Goal: Task Accomplishment & Management: Use online tool/utility

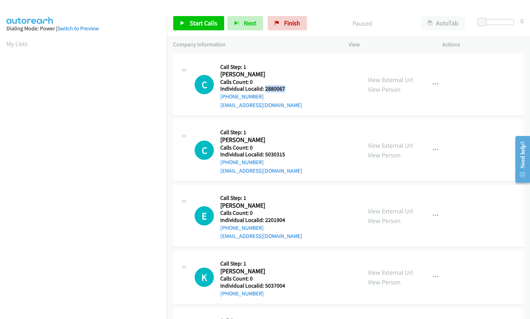
drag, startPoint x: 264, startPoint y: 89, endPoint x: 286, endPoint y: 88, distance: 21.8
click at [286, 88] on h5 "Individual Localid: 2880067" at bounding box center [261, 88] width 82 height 7
copy h5 "2880067"
drag, startPoint x: 264, startPoint y: 155, endPoint x: 286, endPoint y: 155, distance: 21.7
click at [287, 155] on h5 "Individual Localid: 5030315" at bounding box center [261, 154] width 82 height 7
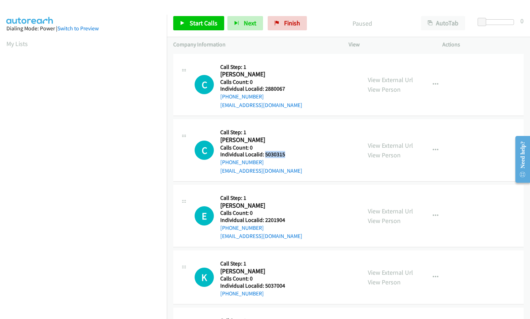
copy h5 "5030315"
drag, startPoint x: 262, startPoint y: 221, endPoint x: 285, endPoint y: 221, distance: 22.8
click at [285, 221] on h5 "Individual Localid: 2201904" at bounding box center [261, 219] width 82 height 7
copy h5 ": 2201904"
drag, startPoint x: 264, startPoint y: 284, endPoint x: 287, endPoint y: 284, distance: 23.2
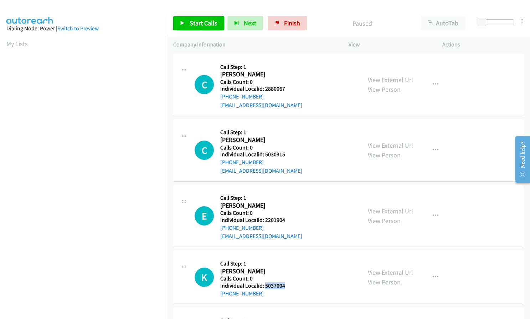
click at [287, 284] on h5 "Individual Localid: 5037004" at bounding box center [253, 285] width 67 height 7
copy h5 "5037004"
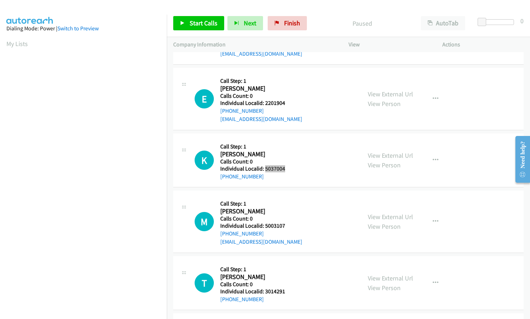
scroll to position [134, 0]
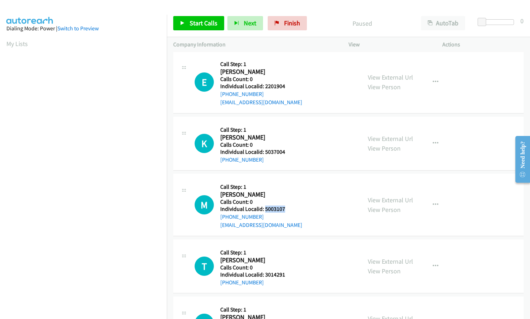
drag, startPoint x: 265, startPoint y: 210, endPoint x: 287, endPoint y: 210, distance: 22.5
click at [287, 210] on h5 "Individual Localid: 5003107" at bounding box center [261, 208] width 82 height 7
copy h5 "5003107"
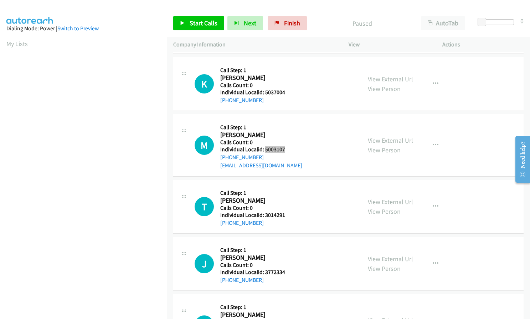
scroll to position [196, 0]
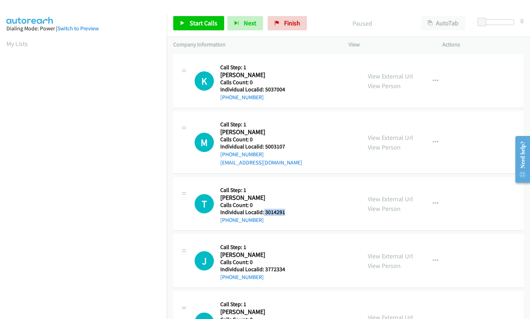
drag, startPoint x: 263, startPoint y: 210, endPoint x: 286, endPoint y: 210, distance: 22.8
click at [286, 210] on h5 "Individual Localid: 3014291" at bounding box center [253, 211] width 67 height 7
copy h5 "3014291"
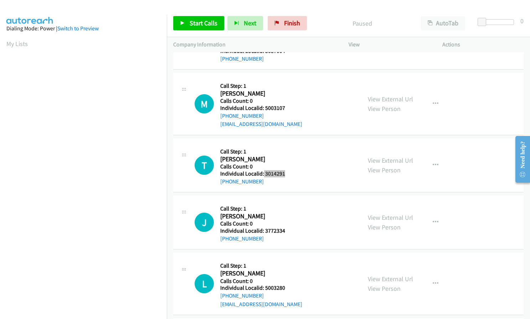
scroll to position [241, 0]
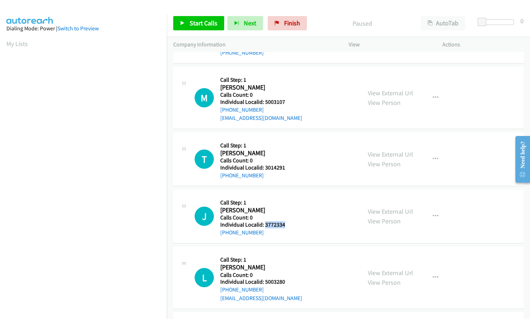
drag, startPoint x: 271, startPoint y: 225, endPoint x: 294, endPoint y: 225, distance: 23.9
click at [294, 225] on div "J Callback Scheduled Call Step: 1 Jason Gregg America/Chicago Calls Count: 0 In…" at bounding box center [275, 216] width 160 height 41
copy h5 "3772334"
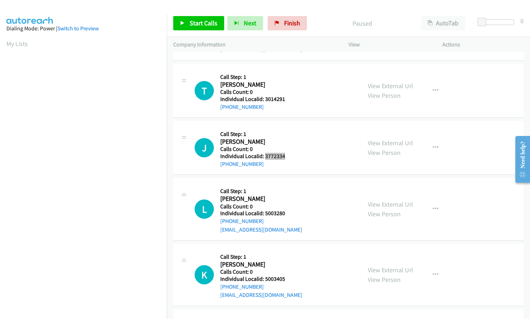
scroll to position [330, 0]
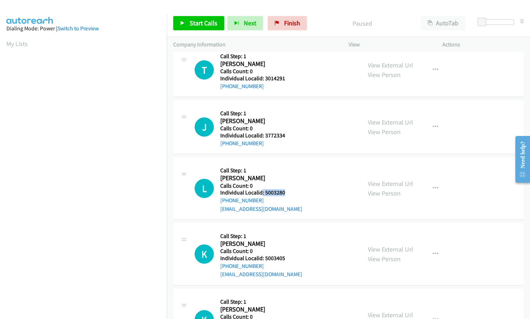
drag, startPoint x: 262, startPoint y: 193, endPoint x: 288, endPoint y: 193, distance: 26.0
click at [288, 193] on div "L Callback Scheduled Call Step: 1 Lon Mc Guffin America/Chicago Calls Count: 0 …" at bounding box center [275, 188] width 160 height 49
copy h5 ": 5003280"
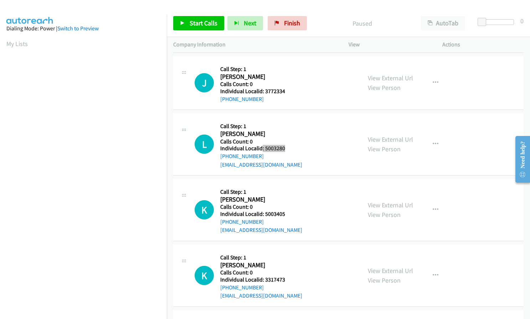
scroll to position [374, 0]
drag, startPoint x: 265, startPoint y: 213, endPoint x: 286, endPoint y: 213, distance: 21.4
click at [286, 213] on h5 "Individual Localid: 5003405" at bounding box center [261, 213] width 82 height 7
copy h5 "5003405"
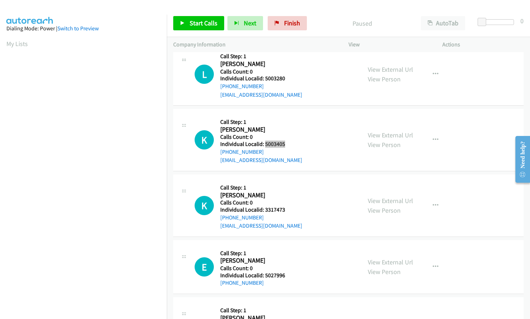
scroll to position [445, 0]
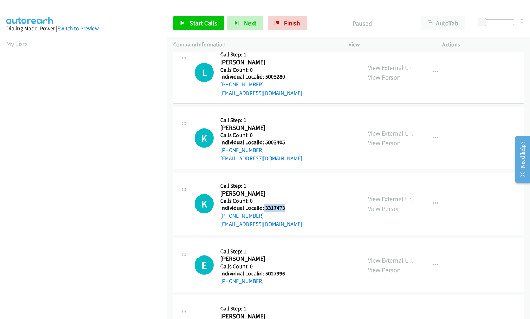
drag, startPoint x: 263, startPoint y: 205, endPoint x: 289, endPoint y: 209, distance: 26.3
click at [289, 209] on div "K Callback Scheduled Call Step: 1 Kelly Collins America/New_York Calls Count: 0…" at bounding box center [275, 203] width 160 height 49
copy h5 "3317473"
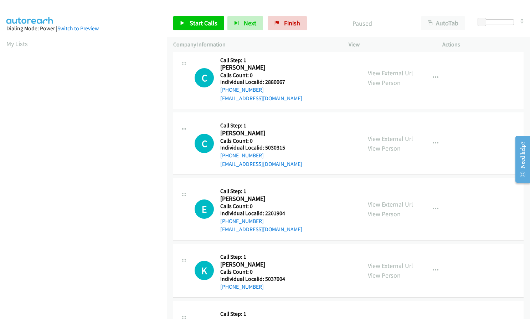
scroll to position [0, 0]
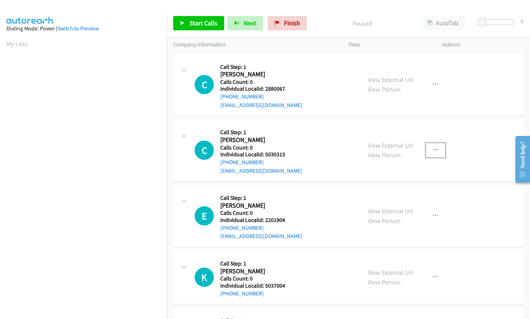
click at [434, 151] on icon "button" at bounding box center [436, 150] width 6 height 6
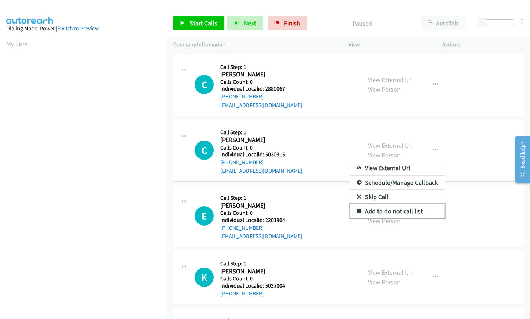
click at [357, 210] on icon at bounding box center [359, 211] width 5 height 5
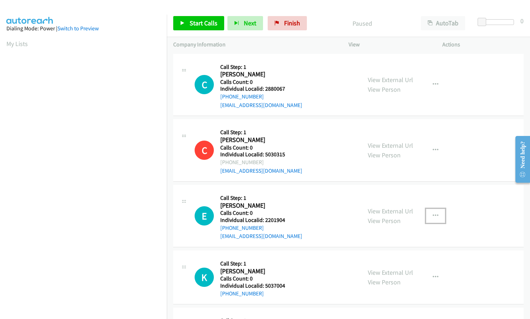
click at [433, 215] on icon "button" at bounding box center [436, 216] width 6 height 6
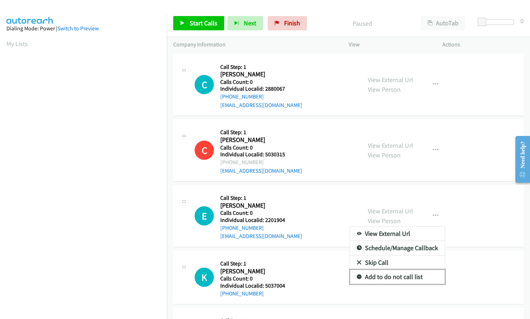
click at [356, 273] on link "Add to do not call list" at bounding box center [397, 276] width 95 height 14
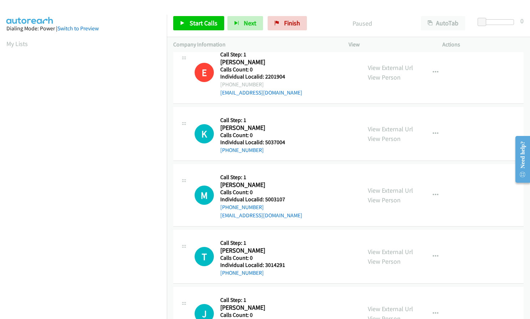
scroll to position [169, 0]
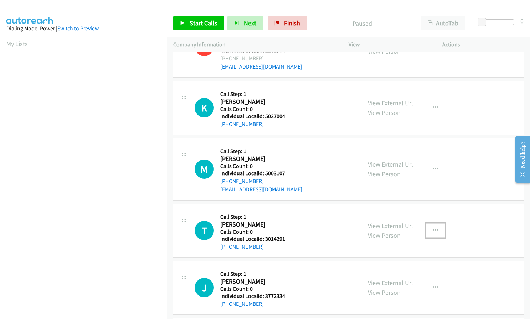
click at [433, 230] on icon "button" at bounding box center [436, 230] width 6 height 6
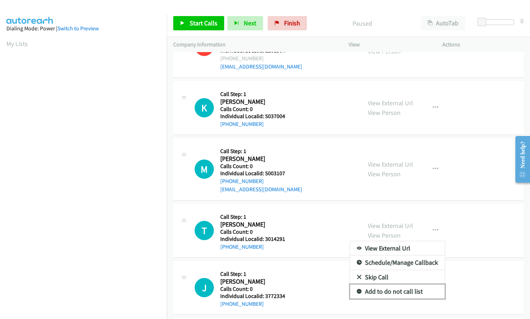
click at [357, 292] on icon at bounding box center [359, 291] width 5 height 5
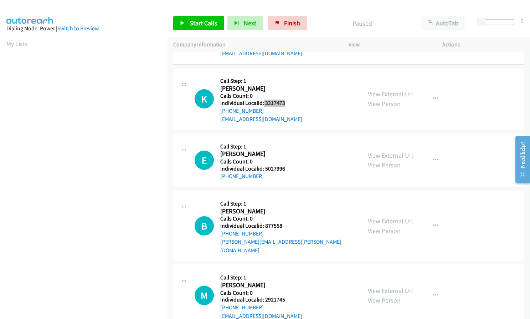
scroll to position [552, 0]
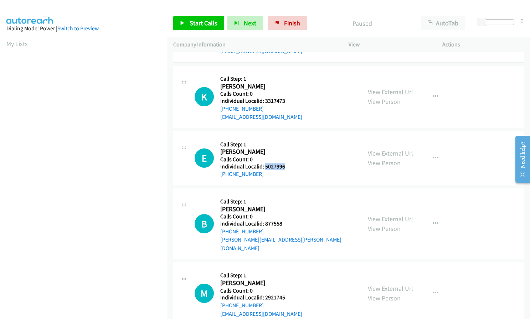
drag, startPoint x: 265, startPoint y: 165, endPoint x: 286, endPoint y: 166, distance: 21.0
click at [286, 166] on h5 "Individual Localid: 5027996" at bounding box center [253, 166] width 67 height 7
drag, startPoint x: 264, startPoint y: 223, endPoint x: 284, endPoint y: 223, distance: 20.0
click at [284, 223] on h5 "Individual Localid: 877558" at bounding box center [287, 223] width 135 height 7
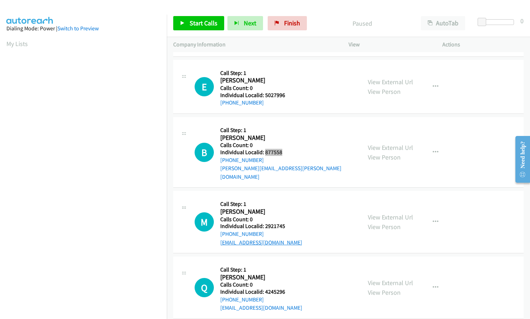
scroll to position [633, 0]
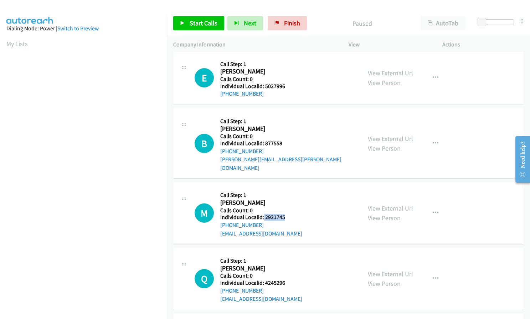
drag, startPoint x: 263, startPoint y: 210, endPoint x: 284, endPoint y: 209, distance: 21.8
click at [284, 213] on h5 "Individual Localid: 2921745" at bounding box center [261, 216] width 82 height 7
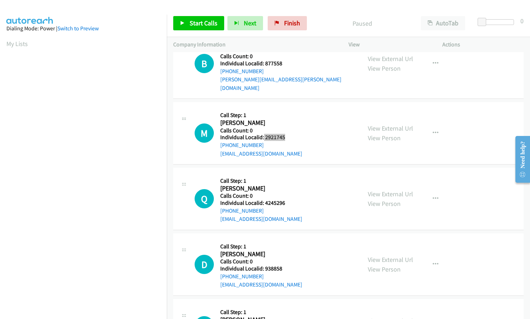
scroll to position [722, 0]
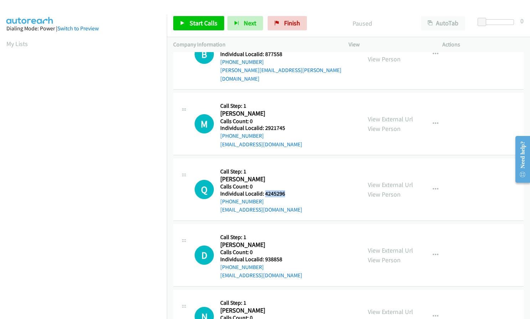
drag, startPoint x: 268, startPoint y: 186, endPoint x: 284, endPoint y: 186, distance: 15.3
click at [284, 190] on h5 "Individual Localid: 4245296" at bounding box center [261, 193] width 82 height 7
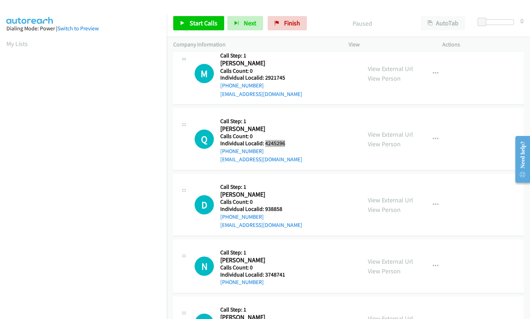
scroll to position [775, 0]
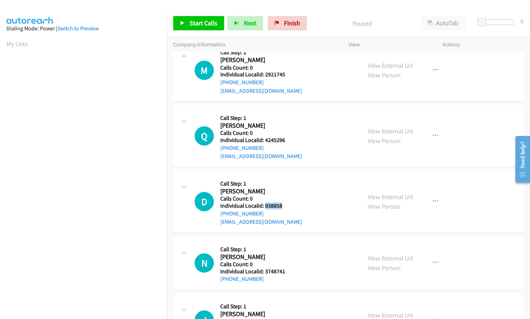
drag, startPoint x: 264, startPoint y: 199, endPoint x: 285, endPoint y: 197, distance: 21.1
click at [285, 202] on h5 "Individual Localid: 938858" at bounding box center [261, 205] width 82 height 7
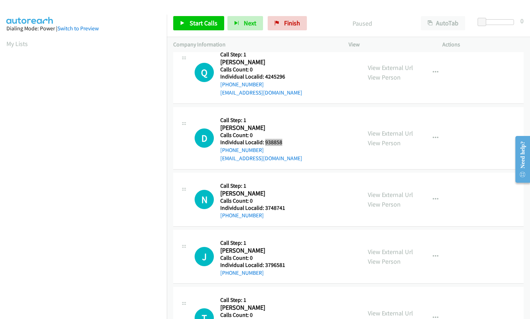
scroll to position [846, 0]
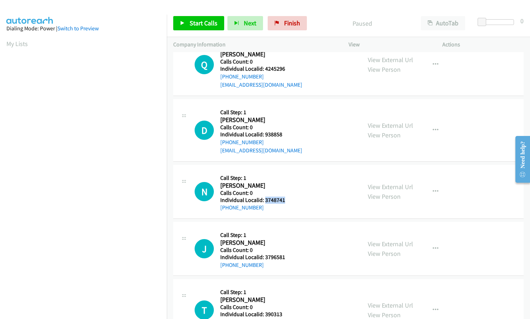
drag, startPoint x: 264, startPoint y: 191, endPoint x: 287, endPoint y: 191, distance: 22.5
click at [287, 196] on h5 "Individual Localid: 3748741" at bounding box center [253, 199] width 67 height 7
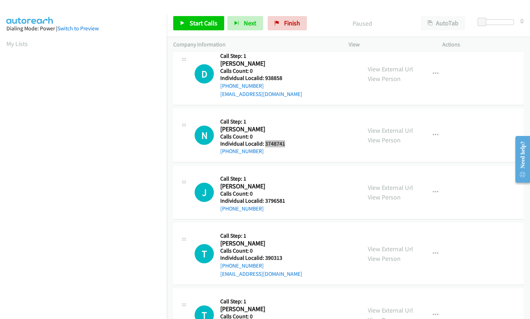
scroll to position [927, 0]
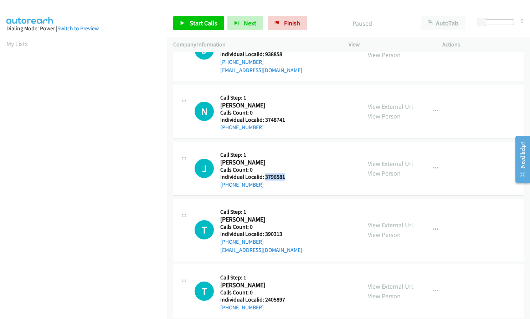
drag, startPoint x: 264, startPoint y: 168, endPoint x: 285, endPoint y: 168, distance: 21.0
click at [285, 173] on h5 "Individual Localid: 3796581" at bounding box center [253, 176] width 67 height 7
click at [429, 104] on button "button" at bounding box center [435, 111] width 19 height 14
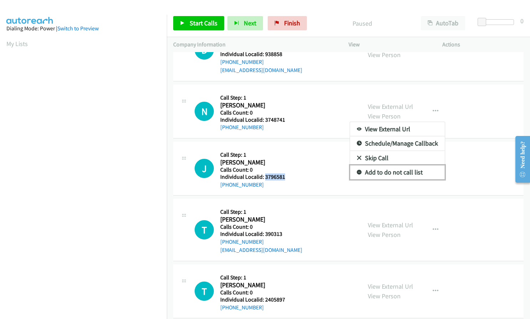
click at [357, 170] on icon at bounding box center [359, 172] width 5 height 5
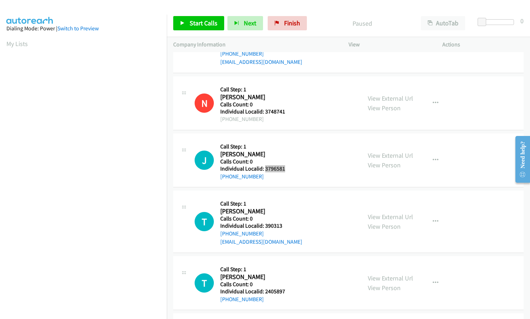
scroll to position [936, 0]
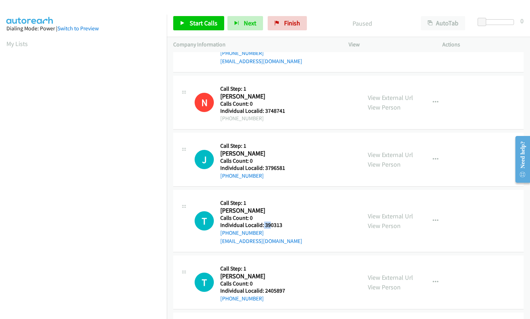
drag, startPoint x: 263, startPoint y: 217, endPoint x: 270, endPoint y: 216, distance: 7.2
click at [270, 221] on h5 "Individual Localid: 390313" at bounding box center [261, 224] width 82 height 7
drag, startPoint x: 262, startPoint y: 158, endPoint x: 285, endPoint y: 161, distance: 23.3
click at [285, 164] on h5 "Individual Localid: 3796581" at bounding box center [253, 167] width 67 height 7
drag, startPoint x: 265, startPoint y: 216, endPoint x: 284, endPoint y: 217, distance: 18.9
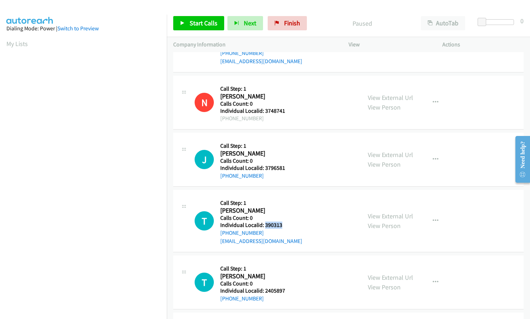
click at [287, 221] on h5 "Individual Localid: 390313" at bounding box center [261, 224] width 82 height 7
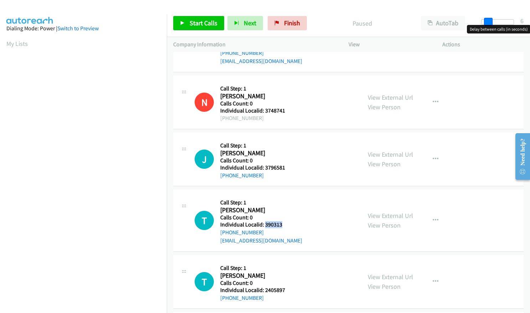
drag, startPoint x: 483, startPoint y: 22, endPoint x: 489, endPoint y: 22, distance: 6.1
click at [489, 22] on span at bounding box center [488, 22] width 9 height 9
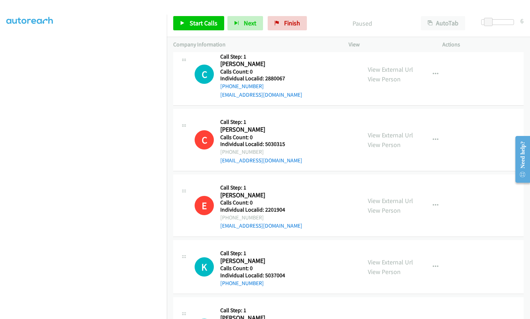
scroll to position [0, 0]
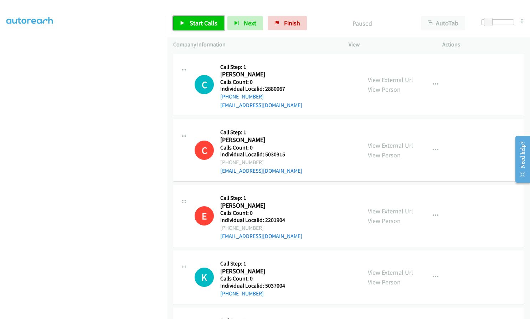
click at [209, 21] on span "Start Calls" at bounding box center [204, 23] width 28 height 8
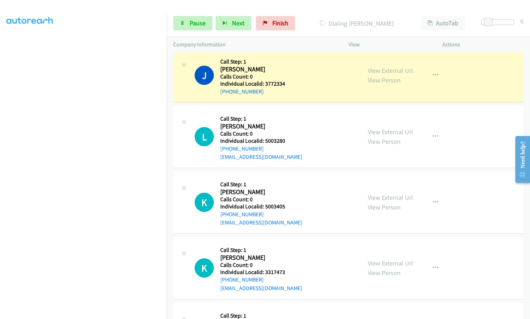
scroll to position [428, 0]
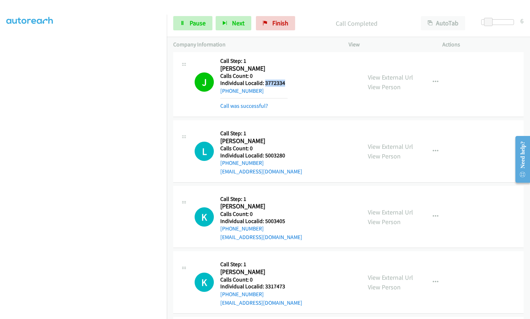
drag, startPoint x: 265, startPoint y: 83, endPoint x: 288, endPoint y: 83, distance: 22.8
click at [288, 83] on div "J Callback Scheduled Call Step: 1 Jason Gregg America/Chicago Calls Count: 0 In…" at bounding box center [275, 82] width 160 height 56
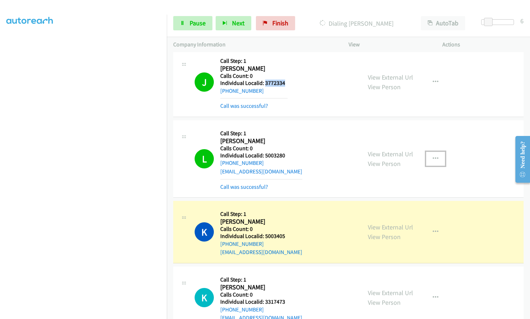
click at [433, 158] on icon "button" at bounding box center [436, 159] width 6 height 6
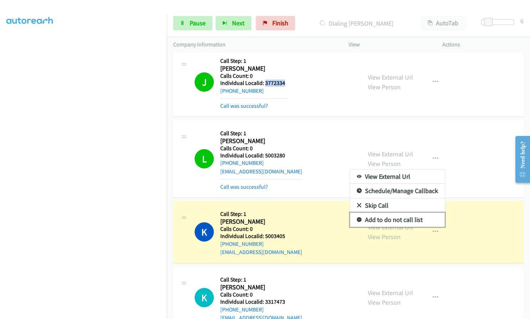
click at [357, 219] on icon at bounding box center [359, 219] width 5 height 5
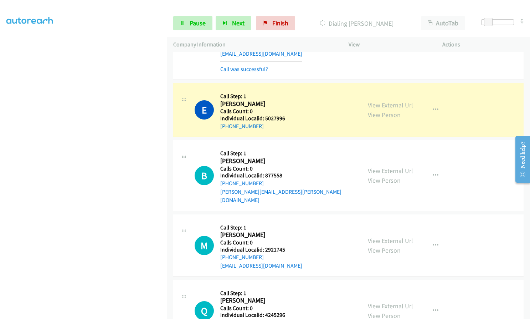
scroll to position [597, 0]
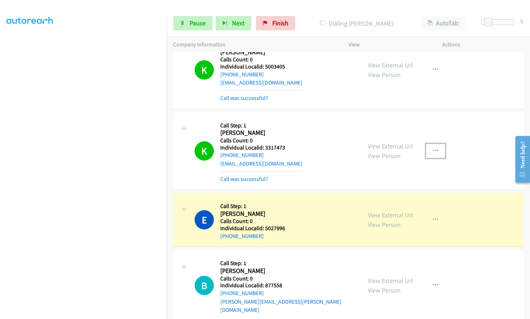
click at [437, 150] on button "button" at bounding box center [435, 151] width 19 height 14
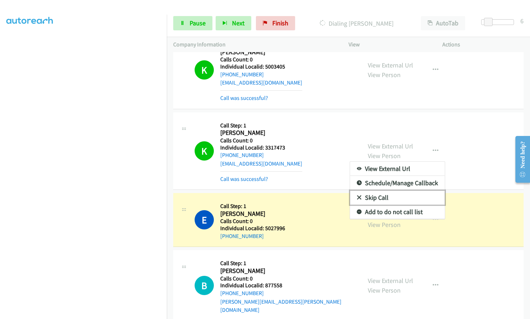
click at [357, 197] on icon at bounding box center [359, 197] width 5 height 5
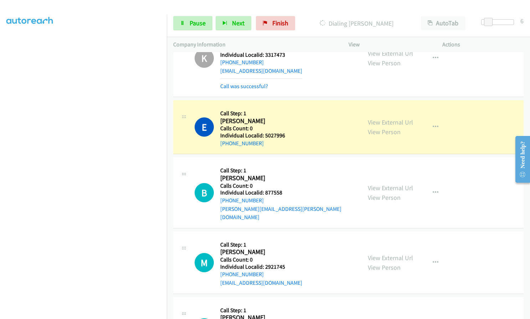
scroll to position [695, 0]
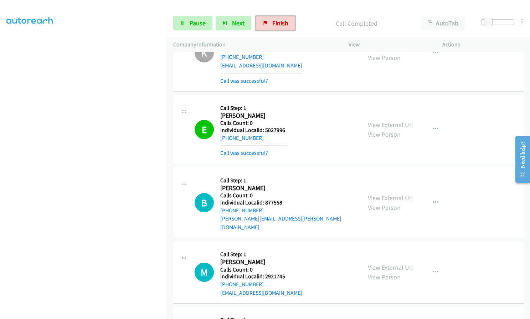
drag, startPoint x: 275, startPoint y: 21, endPoint x: 295, endPoint y: 27, distance: 21.4
click at [275, 21] on span "Finish" at bounding box center [280, 23] width 16 height 8
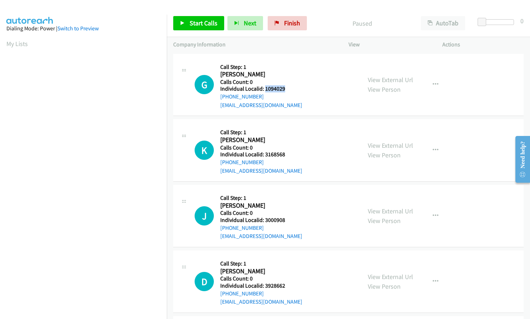
drag, startPoint x: 264, startPoint y: 89, endPoint x: 287, endPoint y: 89, distance: 22.8
click at [287, 89] on h5 "Individual Localid: 1094029" at bounding box center [261, 88] width 82 height 7
copy h5 "1094029"
drag, startPoint x: 265, startPoint y: 154, endPoint x: 286, endPoint y: 154, distance: 21.0
click at [286, 154] on h5 "Individual Localid: 3168568" at bounding box center [261, 154] width 82 height 7
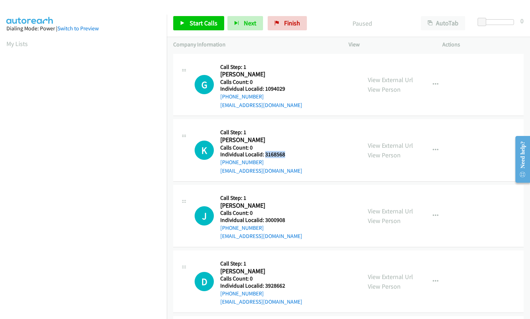
copy h5 "3168568"
drag, startPoint x: 263, startPoint y: 220, endPoint x: 286, endPoint y: 220, distance: 23.2
click at [286, 220] on h5 "Individual Localid: 3000908" at bounding box center [261, 219] width 82 height 7
copy h5 "3000908"
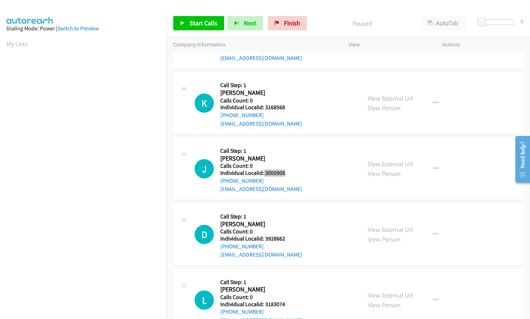
scroll to position [53, 0]
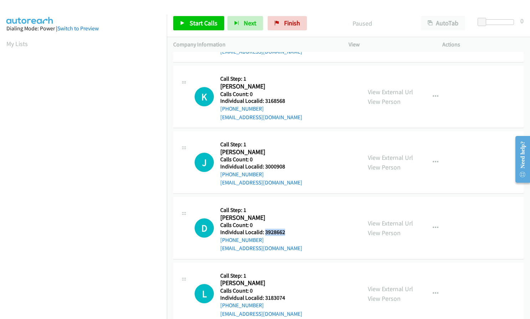
drag, startPoint x: 264, startPoint y: 231, endPoint x: 289, endPoint y: 231, distance: 24.9
click at [289, 231] on div "D Callback Scheduled Call Step: 1 Doug Welker America/New_York Calls Count: 0 I…" at bounding box center [275, 227] width 160 height 49
copy h5 "3928662"
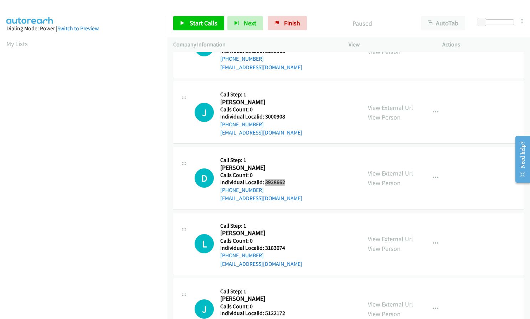
scroll to position [107, 0]
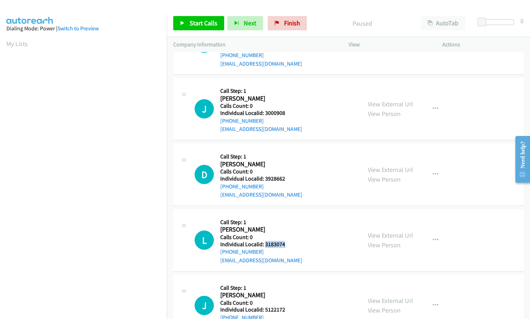
drag, startPoint x: 264, startPoint y: 244, endPoint x: 279, endPoint y: 244, distance: 15.3
click at [285, 244] on h5 "Individual Localid: 3183074" at bounding box center [261, 244] width 82 height 7
copy h5 "3183074"
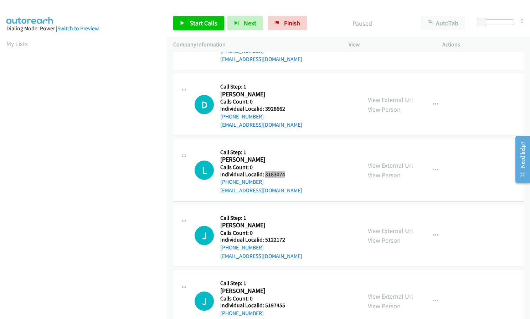
scroll to position [187, 0]
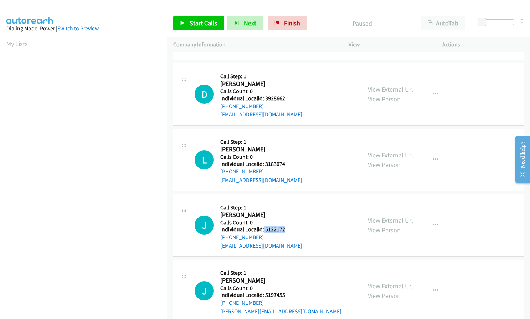
drag, startPoint x: 263, startPoint y: 230, endPoint x: 287, endPoint y: 230, distance: 23.2
click at [287, 230] on h5 "Individual Localid: 5122172" at bounding box center [261, 229] width 82 height 7
copy h5 "5122172"
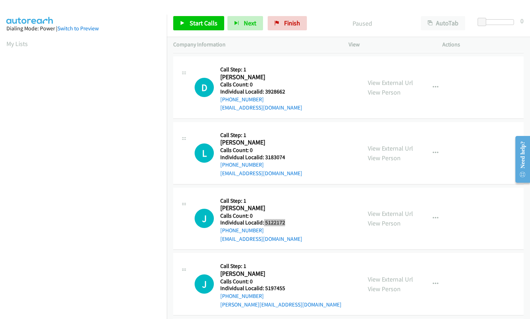
scroll to position [196, 0]
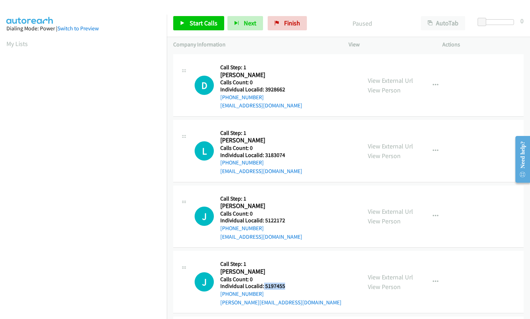
drag, startPoint x: 264, startPoint y: 285, endPoint x: 288, endPoint y: 286, distance: 23.5
click at [288, 286] on h5 "Individual Localid: 5197455" at bounding box center [280, 285] width 121 height 7
copy h5 "5197455"
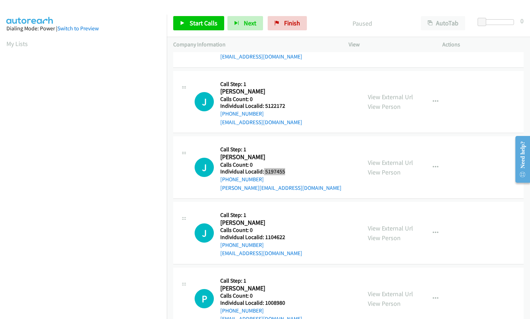
scroll to position [339, 0]
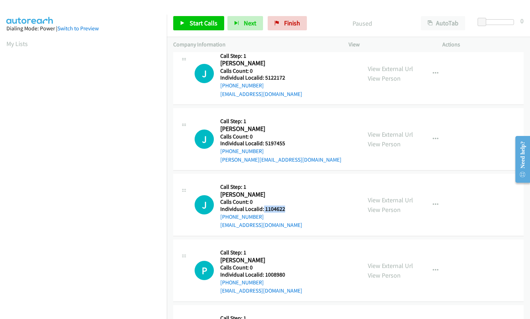
drag, startPoint x: 263, startPoint y: 208, endPoint x: 286, endPoint y: 209, distance: 22.5
click at [286, 209] on h5 "Individual Localid: 1104622" at bounding box center [261, 208] width 82 height 7
copy h5 "1104622"
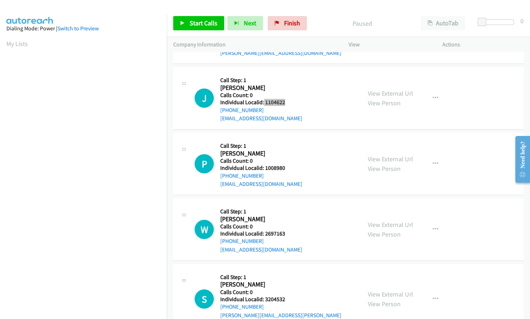
scroll to position [445, 0]
drag, startPoint x: 264, startPoint y: 167, endPoint x: 287, endPoint y: 167, distance: 22.8
click at [287, 167] on h5 "Individual Localid: 1008980" at bounding box center [261, 167] width 82 height 7
copy h5 "1008980"
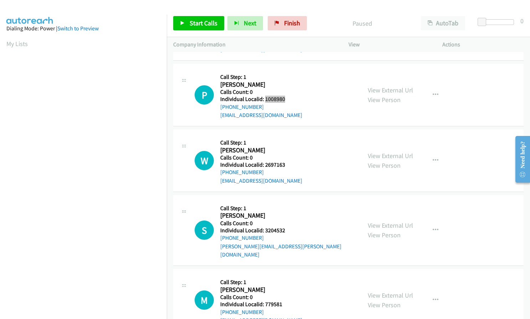
scroll to position [517, 0]
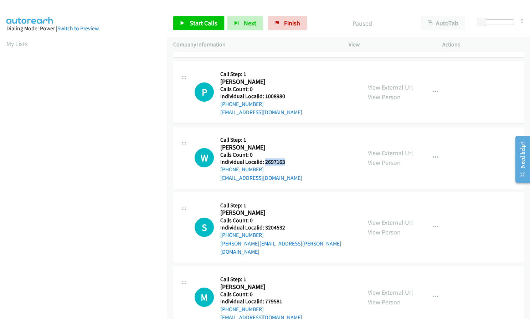
drag, startPoint x: 265, startPoint y: 162, endPoint x: 285, endPoint y: 162, distance: 20.0
click at [286, 162] on h5 "Individual Localid: 2697163" at bounding box center [261, 161] width 82 height 7
copy h5 "2697163"
drag, startPoint x: 267, startPoint y: 225, endPoint x: 288, endPoint y: 228, distance: 21.2
click at [288, 228] on h5 "Individual Localid: 3204532" at bounding box center [287, 227] width 135 height 7
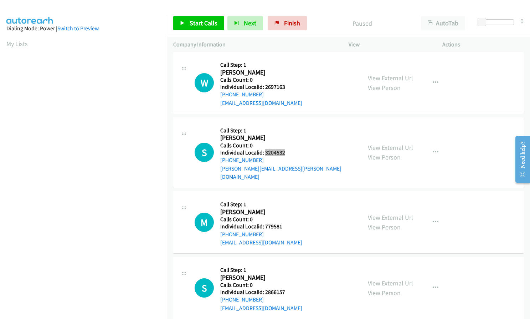
scroll to position [642, 0]
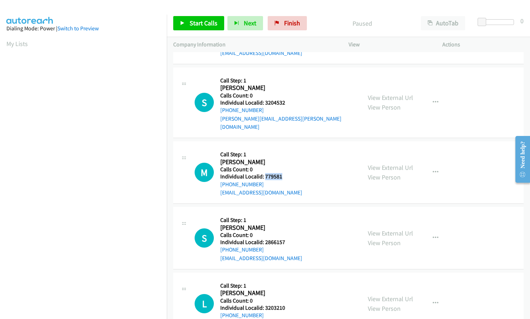
drag, startPoint x: 264, startPoint y: 168, endPoint x: 283, endPoint y: 168, distance: 19.6
click at [283, 173] on h5 "Individual Localid: 779581" at bounding box center [261, 176] width 82 height 7
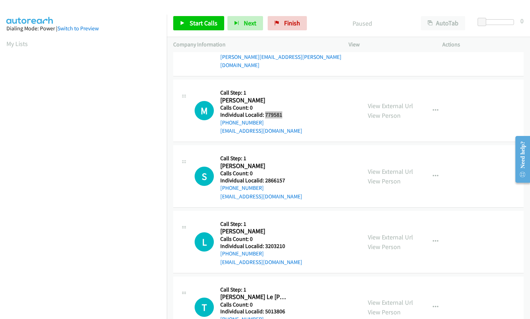
scroll to position [704, 0]
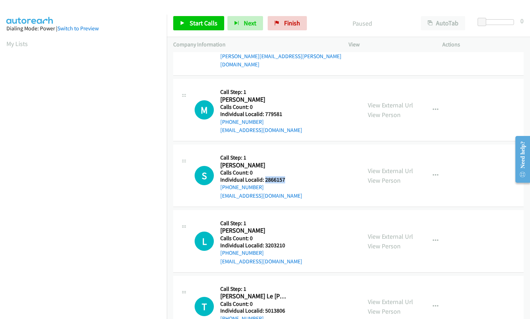
drag, startPoint x: 264, startPoint y: 171, endPoint x: 287, endPoint y: 171, distance: 23.2
click at [287, 176] on h5 "Individual Localid: 2866157" at bounding box center [261, 179] width 82 height 7
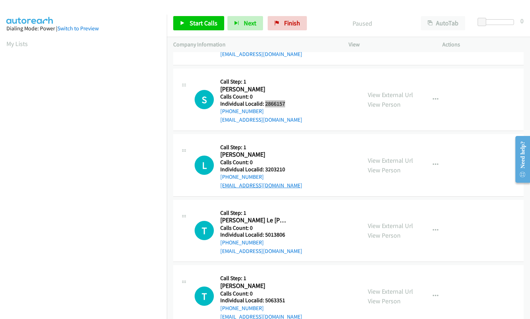
scroll to position [784, 0]
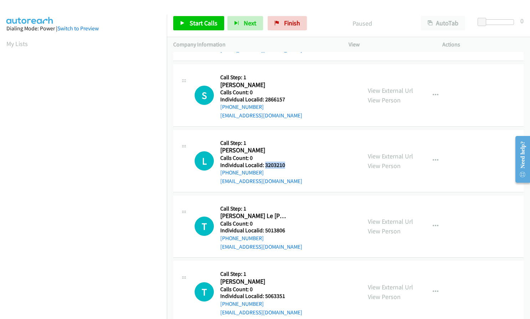
drag, startPoint x: 264, startPoint y: 154, endPoint x: 286, endPoint y: 156, distance: 22.2
click at [286, 161] on h5 "Individual Localid: 3203210" at bounding box center [261, 164] width 82 height 7
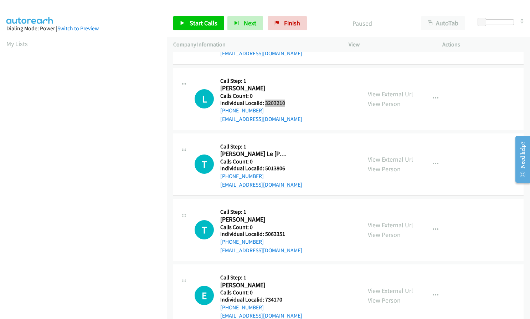
scroll to position [855, 0]
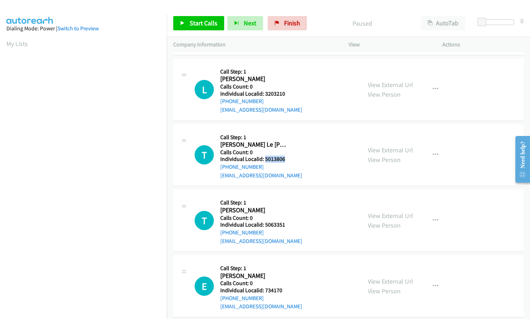
drag, startPoint x: 264, startPoint y: 151, endPoint x: 291, endPoint y: 149, distance: 27.1
click at [291, 149] on div "T Callback Scheduled Call Step: 1 Thomas Le Beau America/New_York Calls Count: …" at bounding box center [275, 154] width 160 height 49
drag, startPoint x: 265, startPoint y: 217, endPoint x: 286, endPoint y: 216, distance: 21.0
click at [286, 221] on h5 "Individual Localid: 5063351" at bounding box center [261, 224] width 82 height 7
drag, startPoint x: 263, startPoint y: 280, endPoint x: 285, endPoint y: 280, distance: 21.7
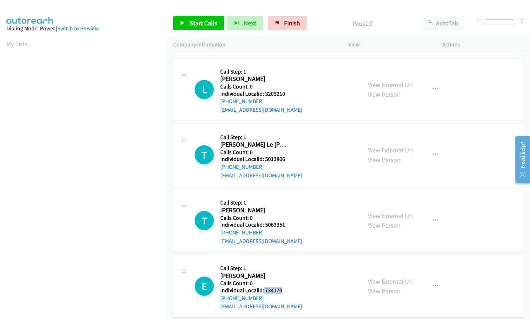
click at [285, 287] on h5 "Individual Localid: 734170" at bounding box center [261, 290] width 82 height 7
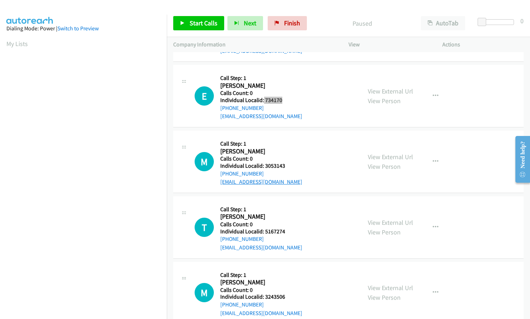
scroll to position [1051, 0]
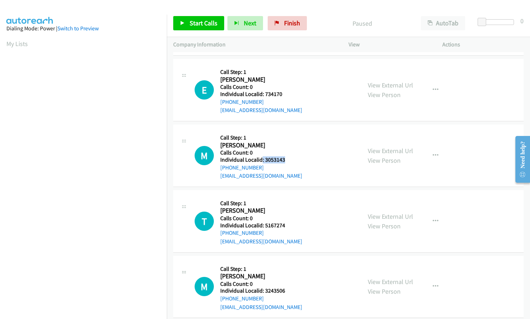
drag, startPoint x: 262, startPoint y: 151, endPoint x: 286, endPoint y: 151, distance: 23.5
click at [286, 156] on h5 "Individual Localid: 3053143" at bounding box center [261, 159] width 82 height 7
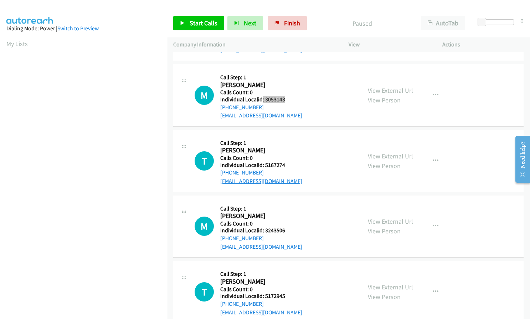
scroll to position [1123, 0]
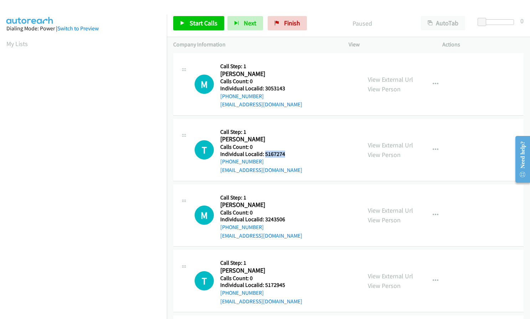
drag, startPoint x: 264, startPoint y: 144, endPoint x: 285, endPoint y: 144, distance: 21.7
click at [285, 150] on h5 "Individual Localid: 5167274" at bounding box center [261, 153] width 82 height 7
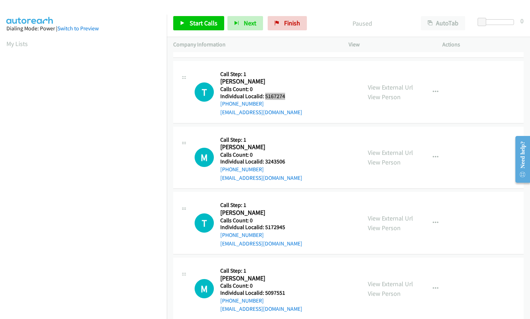
scroll to position [1178, 0]
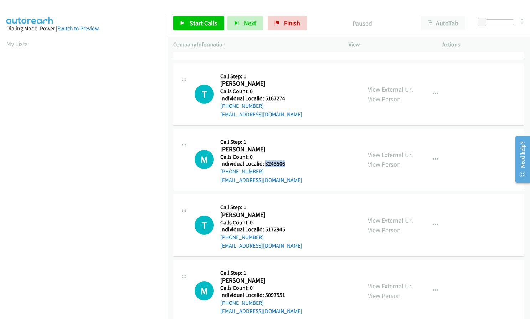
drag, startPoint x: 264, startPoint y: 156, endPoint x: 289, endPoint y: 156, distance: 24.2
click at [289, 156] on div "M Callback Scheduled Call Step: 1 Monica Manly America/Denver Calls Count: 0 In…" at bounding box center [275, 159] width 160 height 49
drag, startPoint x: 264, startPoint y: 220, endPoint x: 283, endPoint y: 219, distance: 19.6
click at [285, 226] on h5 "Individual Localid: 5172945" at bounding box center [261, 229] width 82 height 7
drag, startPoint x: 264, startPoint y: 285, endPoint x: 291, endPoint y: 287, distance: 27.1
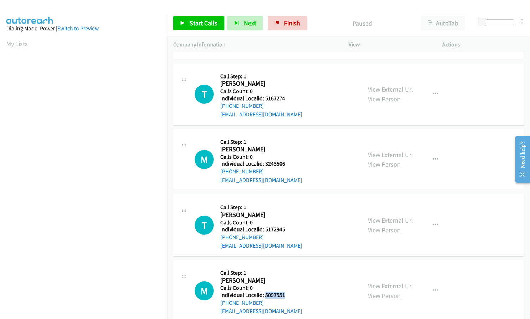
click at [291, 287] on div "M Callback Scheduled Call Step: 1 Micheal Wingate America/Chicago Calls Count: …" at bounding box center [275, 290] width 160 height 49
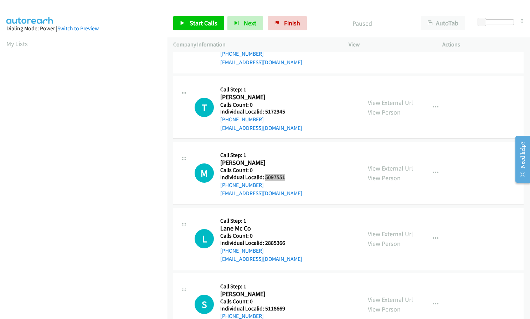
scroll to position [1348, 0]
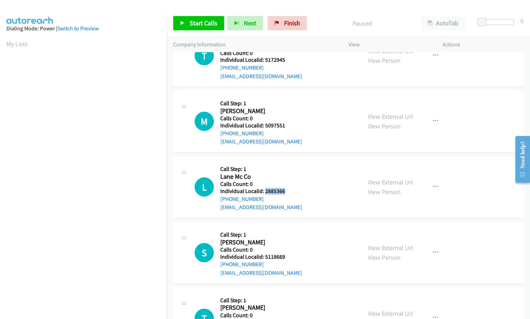
drag, startPoint x: 264, startPoint y: 183, endPoint x: 290, endPoint y: 183, distance: 25.7
click at [290, 183] on div "L Callback Scheduled Call Step: 1 Lane Mc Co America/New_York Calls Count: 0 In…" at bounding box center [275, 186] width 160 height 49
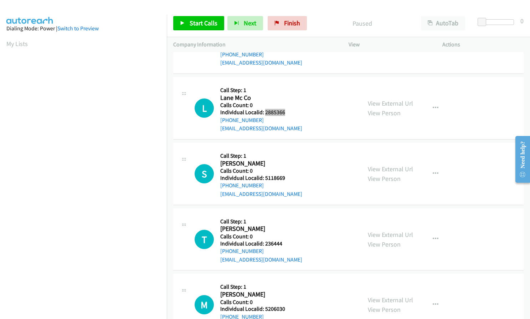
scroll to position [1446, 0]
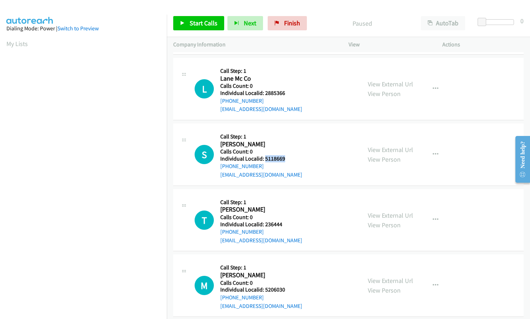
drag, startPoint x: 264, startPoint y: 149, endPoint x: 287, endPoint y: 150, distance: 22.8
click at [288, 155] on h5 "Individual Localid: 5118669" at bounding box center [261, 158] width 82 height 7
drag, startPoint x: 264, startPoint y: 213, endPoint x: 283, endPoint y: 213, distance: 19.2
click at [283, 221] on h5 "Individual Localid: 236444" at bounding box center [261, 224] width 82 height 7
drag, startPoint x: 263, startPoint y: 281, endPoint x: 288, endPoint y: 280, distance: 24.2
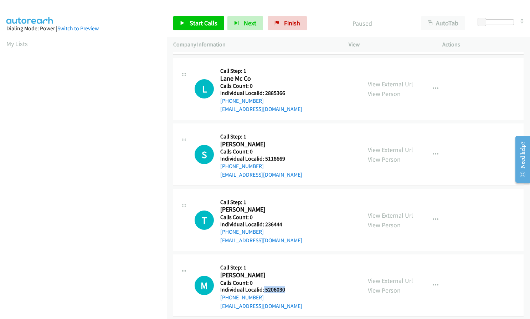
click at [288, 286] on h5 "Individual Localid: 5206030" at bounding box center [261, 289] width 82 height 7
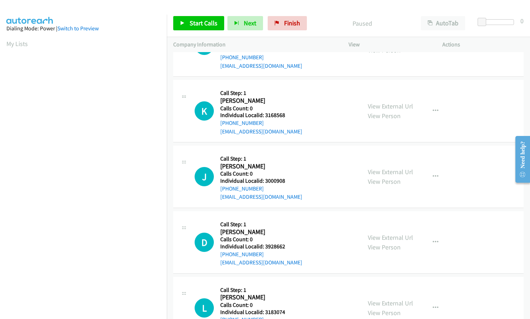
scroll to position [0, 0]
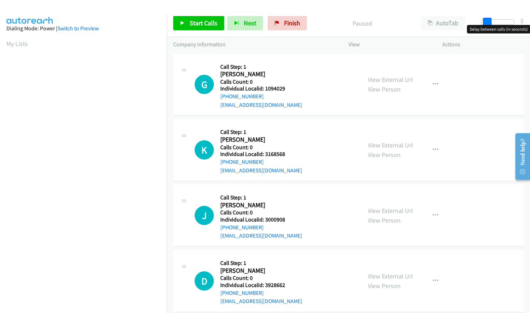
drag, startPoint x: 480, startPoint y: 20, endPoint x: 485, endPoint y: 19, distance: 5.4
click at [485, 19] on span at bounding box center [487, 22] width 9 height 9
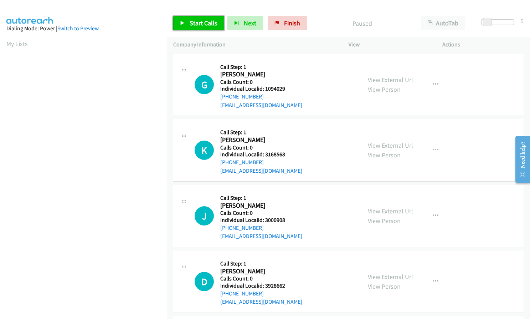
click at [205, 24] on span "Start Calls" at bounding box center [204, 23] width 28 height 8
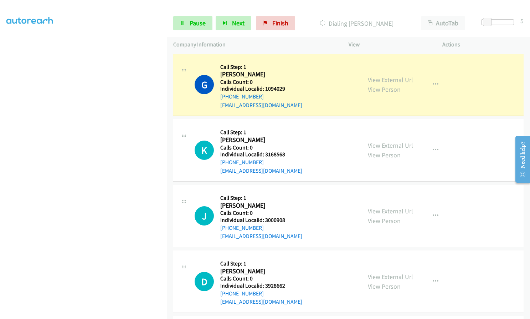
scroll to position [81, 0]
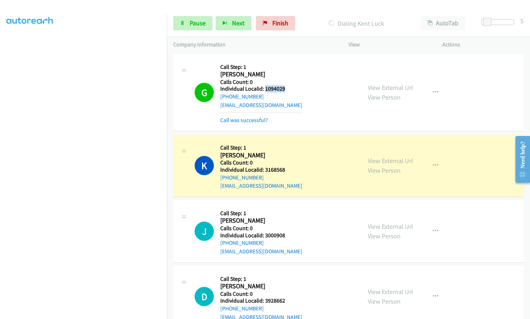
drag, startPoint x: 264, startPoint y: 87, endPoint x: 285, endPoint y: 87, distance: 20.3
click at [285, 87] on h5 "Individual Localid: 1094029" at bounding box center [261, 88] width 82 height 7
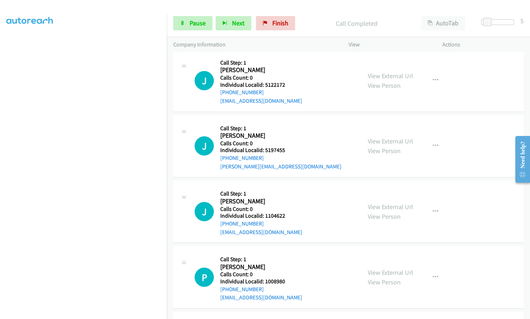
scroll to position [410, 0]
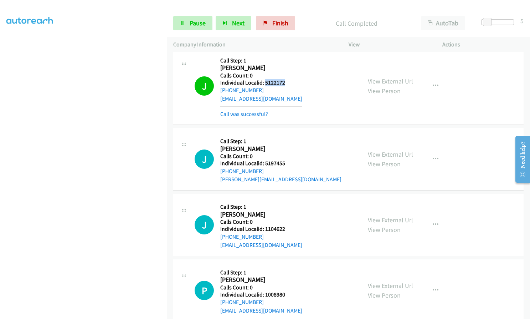
drag, startPoint x: 266, startPoint y: 83, endPoint x: 285, endPoint y: 82, distance: 20.0
click at [286, 82] on h5 "Individual Localid: 5122172" at bounding box center [261, 82] width 82 height 7
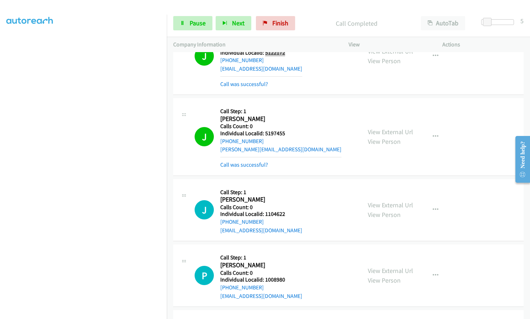
scroll to position [445, 0]
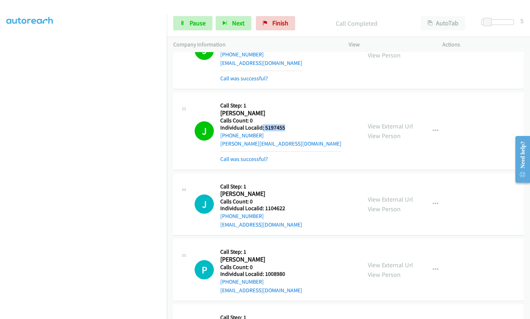
drag, startPoint x: 262, startPoint y: 129, endPoint x: 285, endPoint y: 127, distance: 22.6
click at [285, 127] on h5 "Individual Localid: 5197455" at bounding box center [280, 127] width 121 height 7
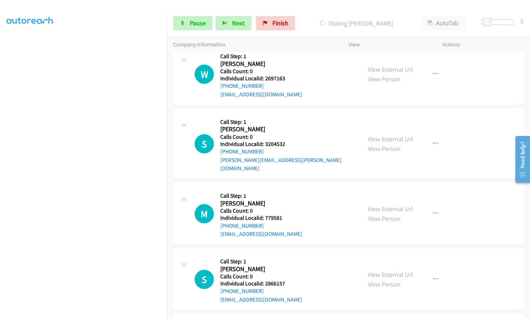
scroll to position [737, 0]
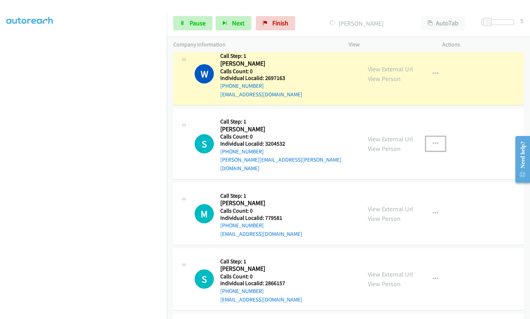
click at [433, 141] on icon "button" at bounding box center [436, 144] width 6 height 6
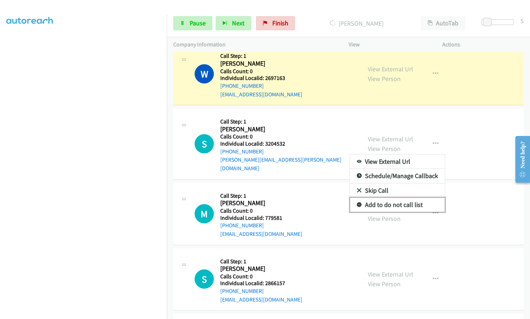
click at [357, 202] on icon at bounding box center [359, 204] width 5 height 5
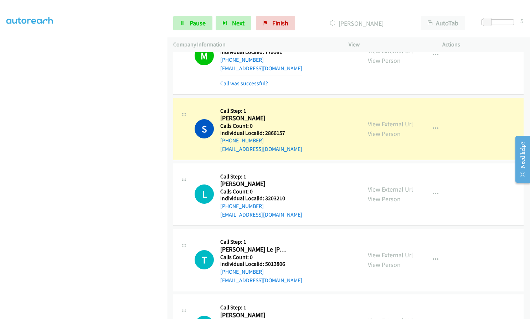
scroll to position [960, 0]
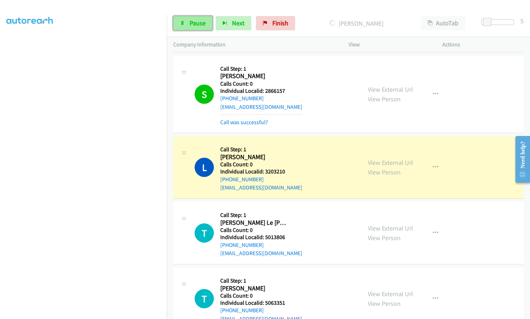
click at [193, 21] on span "Pause" at bounding box center [198, 23] width 16 height 8
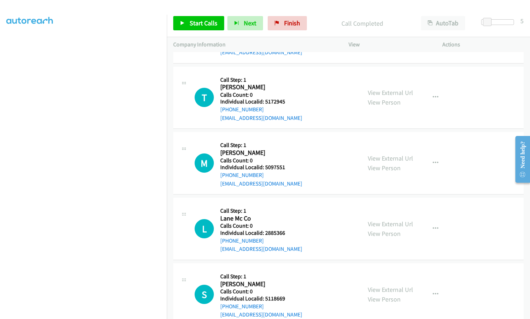
scroll to position [1643, 0]
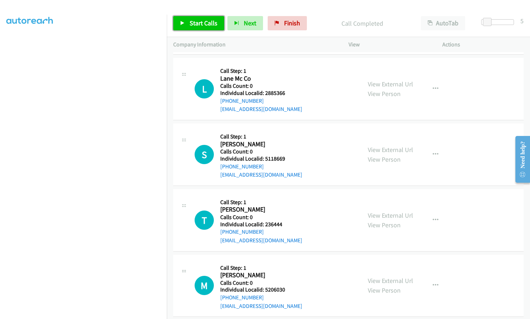
click at [203, 28] on link "Start Calls" at bounding box center [198, 23] width 51 height 14
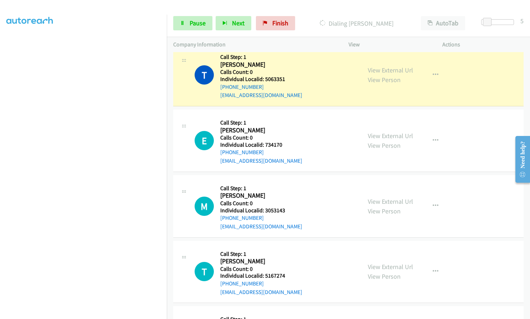
scroll to position [1195, 0]
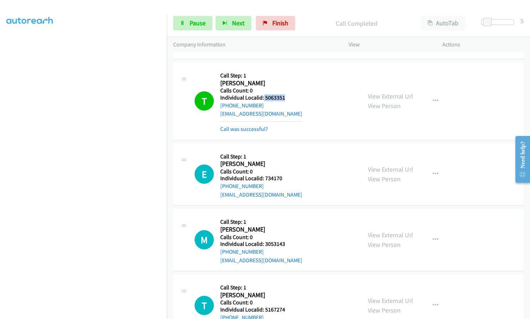
drag, startPoint x: 263, startPoint y: 87, endPoint x: 283, endPoint y: 89, distance: 19.4
click at [284, 94] on h5 "Individual Localid: 5063351" at bounding box center [261, 97] width 82 height 7
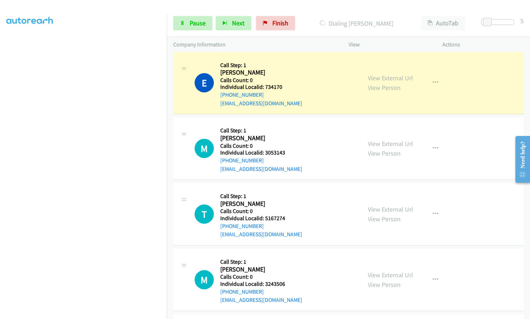
scroll to position [1302, 0]
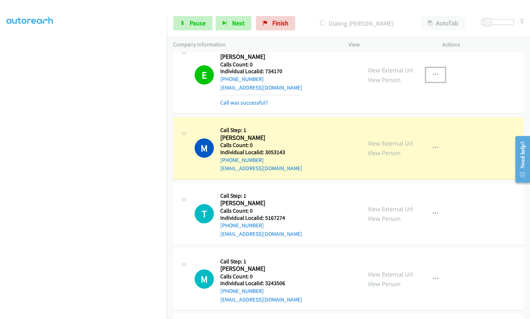
click at [433, 72] on icon "button" at bounding box center [436, 75] width 6 height 6
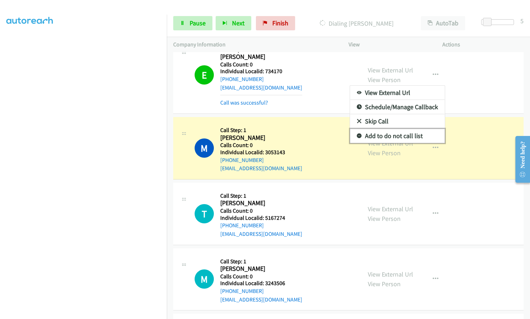
click at [359, 129] on link "Add to do not call list" at bounding box center [397, 136] width 95 height 14
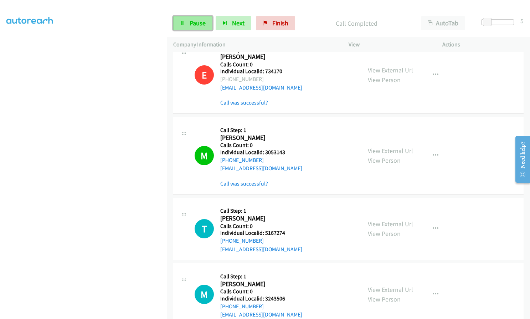
click at [201, 20] on span "Pause" at bounding box center [198, 23] width 16 height 8
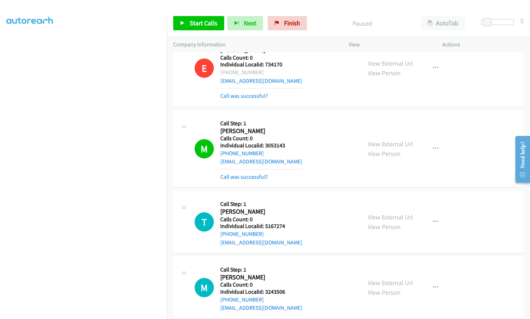
scroll to position [1311, 0]
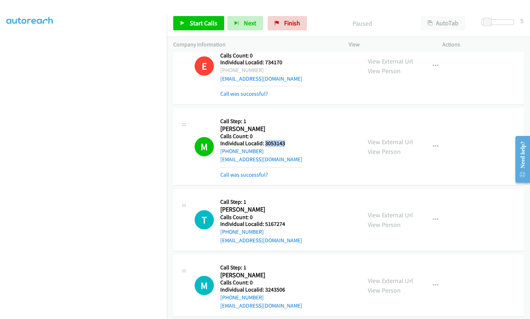
drag, startPoint x: 264, startPoint y: 133, endPoint x: 284, endPoint y: 134, distance: 20.3
click at [284, 140] on h5 "Individual Localid: 3053143" at bounding box center [261, 143] width 82 height 7
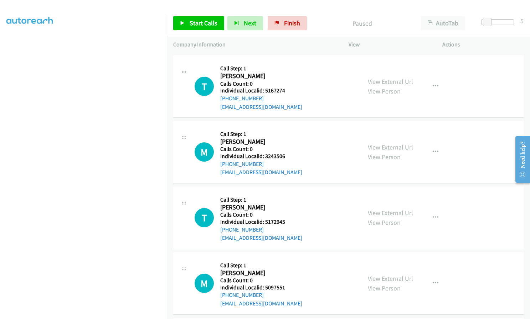
scroll to position [1444, 0]
click at [198, 21] on span "Start Calls" at bounding box center [204, 23] width 28 height 8
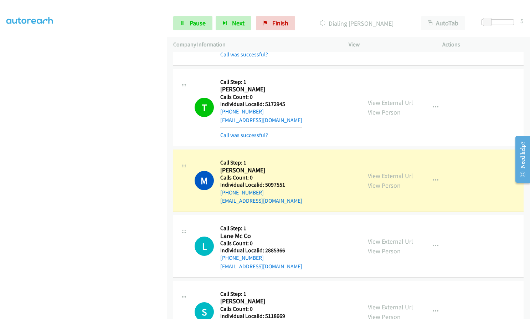
scroll to position [1578, 0]
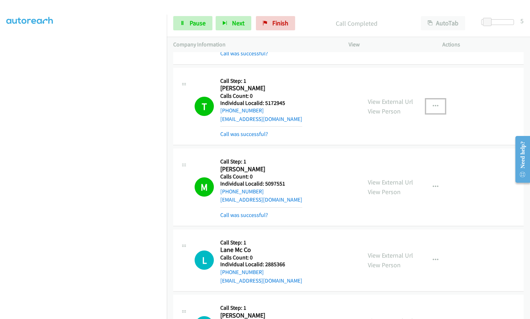
click at [433, 103] on icon "button" at bounding box center [436, 106] width 6 height 6
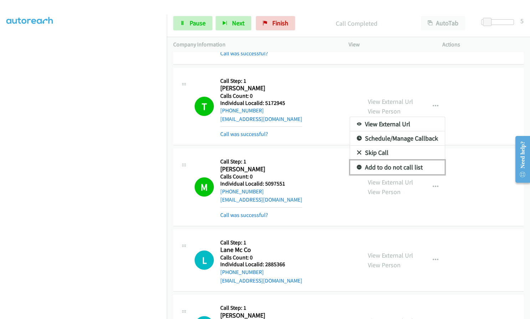
click at [357, 165] on icon at bounding box center [359, 167] width 5 height 5
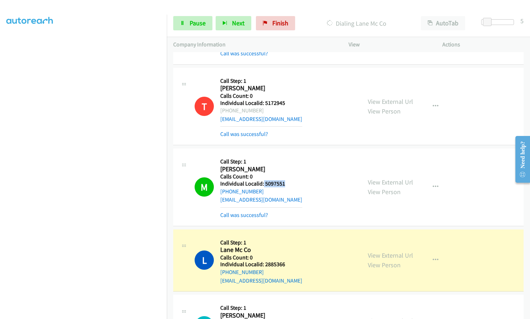
drag, startPoint x: 263, startPoint y: 174, endPoint x: 292, endPoint y: 176, distance: 28.9
click at [292, 176] on div "M Callback Scheduled Call Step: 1 Micheal Wingate America/Chicago Calls Count: …" at bounding box center [275, 187] width 160 height 64
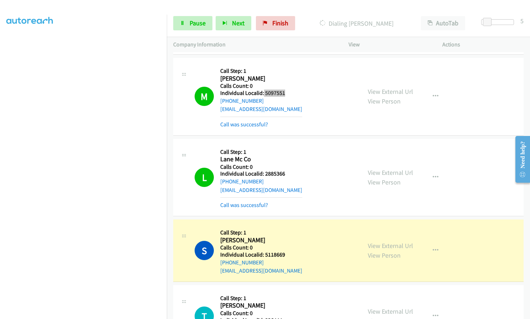
scroll to position [1721, 0]
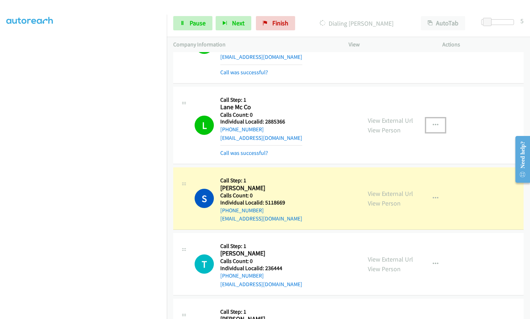
click at [433, 122] on icon "button" at bounding box center [436, 125] width 6 height 6
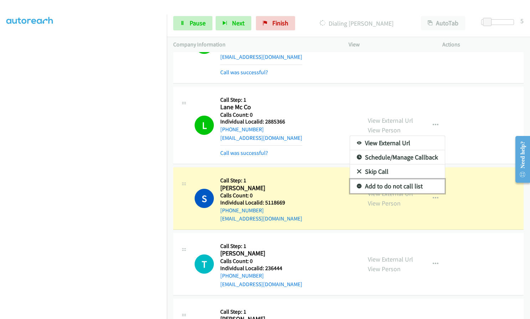
click at [357, 184] on icon at bounding box center [359, 186] width 5 height 5
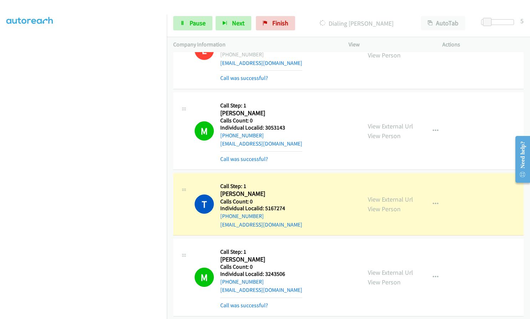
scroll to position [1347, 0]
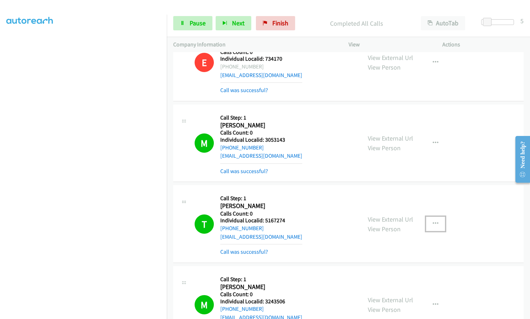
click at [434, 221] on icon "button" at bounding box center [436, 224] width 6 height 6
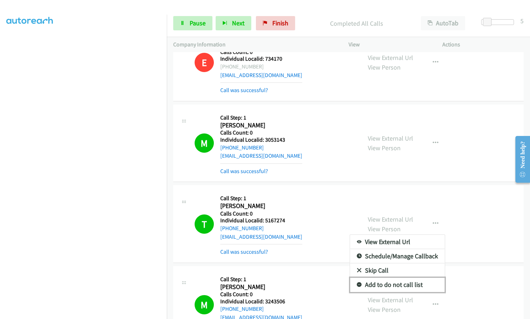
click at [357, 282] on icon at bounding box center [359, 284] width 5 height 5
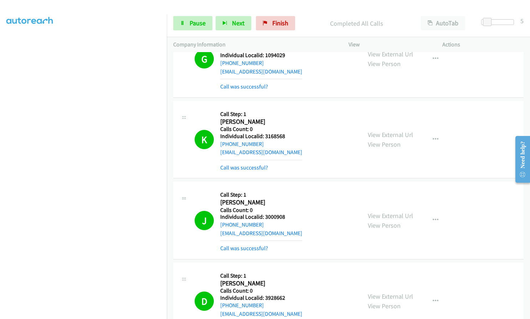
scroll to position [0, 0]
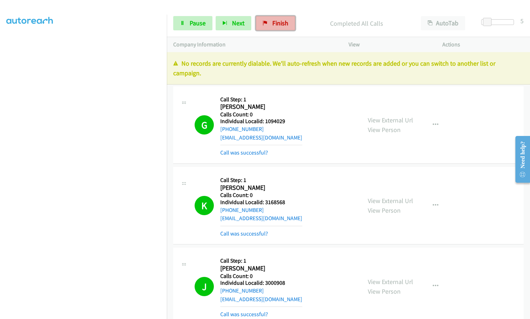
click at [275, 25] on span "Finish" at bounding box center [280, 23] width 16 height 8
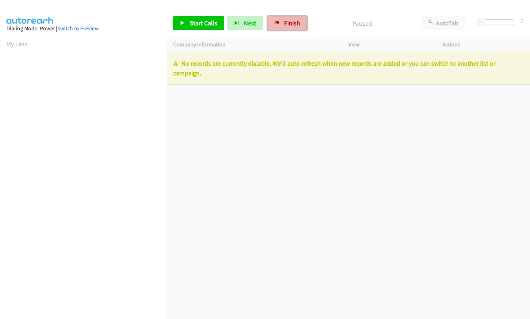
drag, startPoint x: 279, startPoint y: 21, endPoint x: 293, endPoint y: 23, distance: 14.1
click at [279, 21] on link "Finish" at bounding box center [287, 23] width 39 height 14
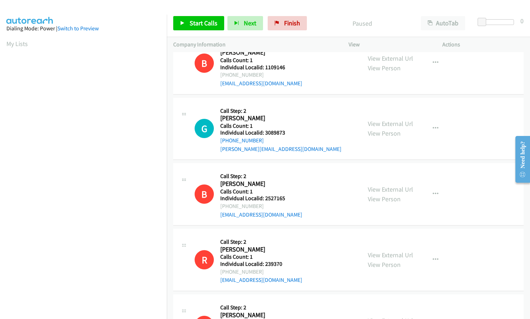
scroll to position [995, 0]
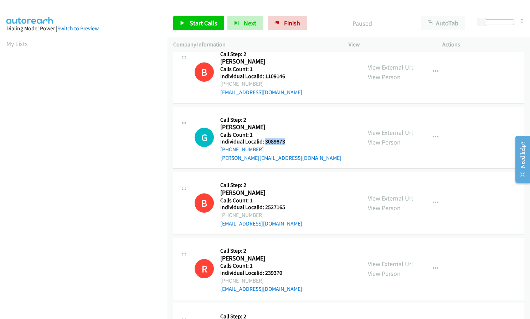
drag, startPoint x: 264, startPoint y: 132, endPoint x: 284, endPoint y: 135, distance: 20.2
click at [284, 138] on h5 "Individual Localid: 3089873" at bounding box center [280, 141] width 121 height 7
copy h5 "3089873"
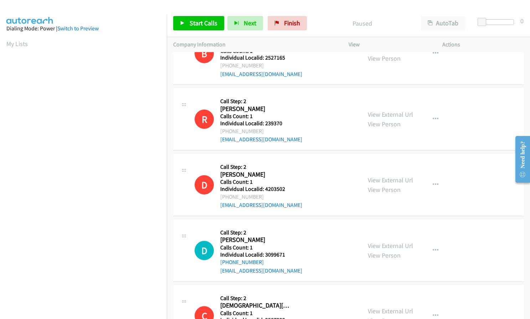
scroll to position [1165, 0]
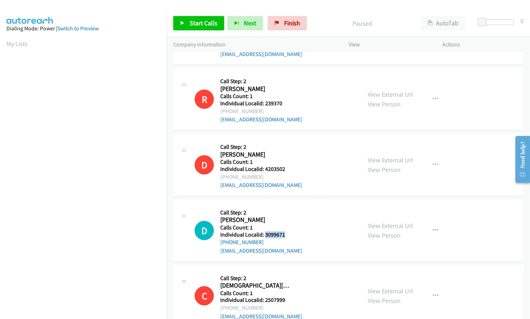
drag, startPoint x: 264, startPoint y: 227, endPoint x: 285, endPoint y: 226, distance: 21.8
click at [285, 231] on h5 "Individual Localid: 3099671" at bounding box center [261, 234] width 82 height 7
copy h5 "3099671"
click at [204, 24] on span "Start Calls" at bounding box center [204, 23] width 28 height 8
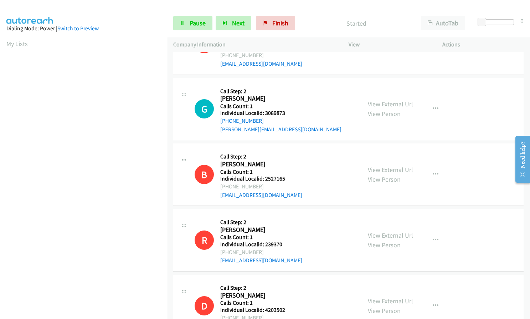
scroll to position [1004, 0]
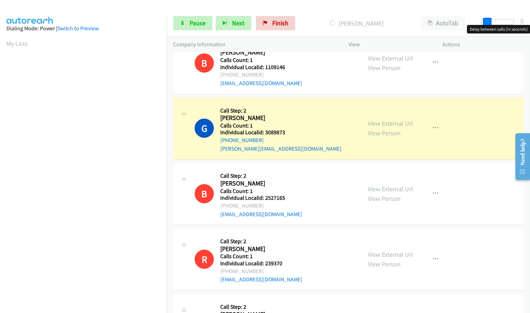
drag, startPoint x: 482, startPoint y: 23, endPoint x: 487, endPoint y: 22, distance: 5.4
click at [487, 22] on span at bounding box center [487, 22] width 9 height 9
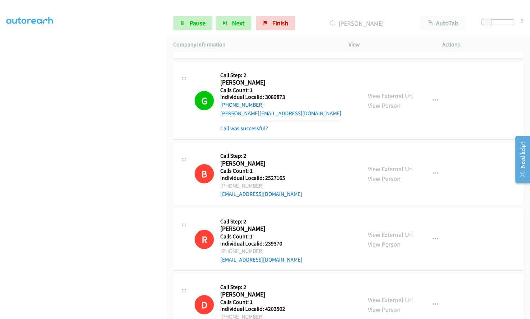
scroll to position [66, 0]
drag, startPoint x: 263, startPoint y: 89, endPoint x: 288, endPoint y: 88, distance: 25.0
click at [288, 93] on h5 "Individual Localid: 3089873" at bounding box center [280, 96] width 121 height 7
copy h5 "3089873"
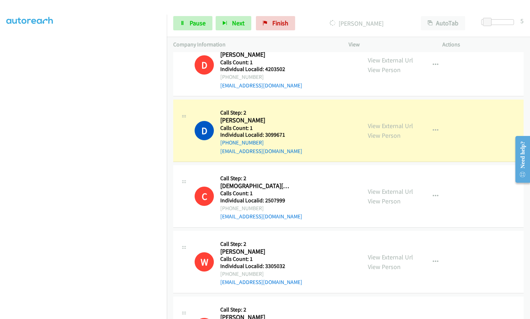
scroll to position [1281, 0]
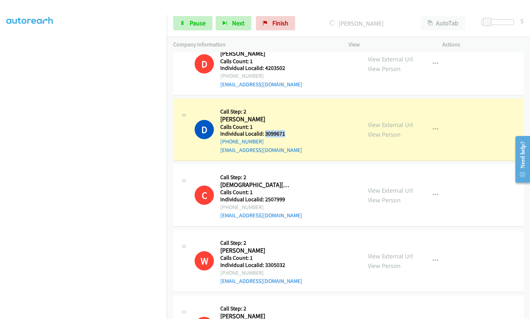
drag, startPoint x: 264, startPoint y: 125, endPoint x: 287, endPoint y: 124, distance: 22.1
click at [287, 130] on h5 "Individual Localid: 3099671" at bounding box center [261, 133] width 82 height 7
copy h5 "3099671"
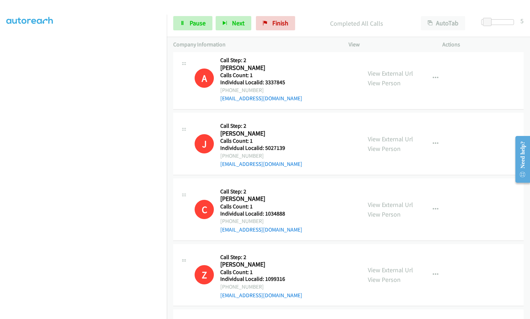
scroll to position [214, 0]
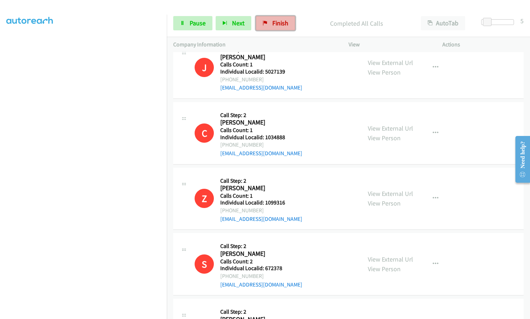
click at [270, 26] on link "Finish" at bounding box center [275, 23] width 39 height 14
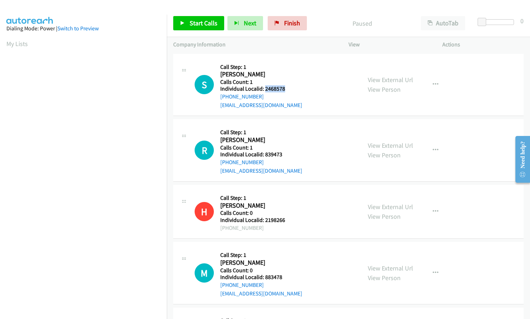
drag, startPoint x: 264, startPoint y: 88, endPoint x: 286, endPoint y: 90, distance: 22.2
click at [287, 90] on h5 "Individual Localid: 2468578" at bounding box center [261, 88] width 82 height 7
copy h5 "2468578"
drag, startPoint x: 264, startPoint y: 153, endPoint x: 284, endPoint y: 155, distance: 20.4
click at [284, 155] on h5 "Individual Localid: 839473" at bounding box center [261, 154] width 82 height 7
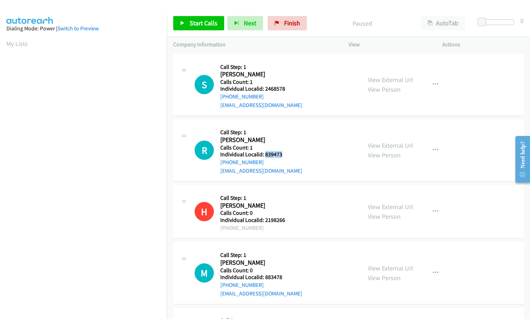
copy h5 "839473"
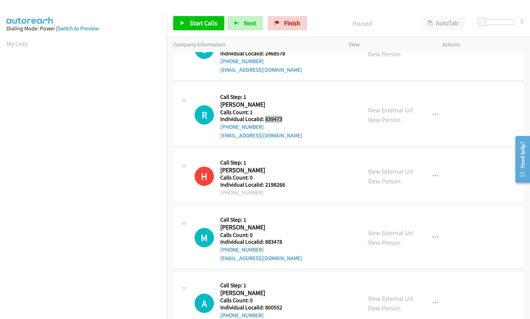
scroll to position [36, 0]
drag, startPoint x: 264, startPoint y: 241, endPoint x: 286, endPoint y: 241, distance: 22.5
click at [286, 241] on h5 "Individual Localid: 883478" at bounding box center [261, 241] width 82 height 7
copy h5 "883478"
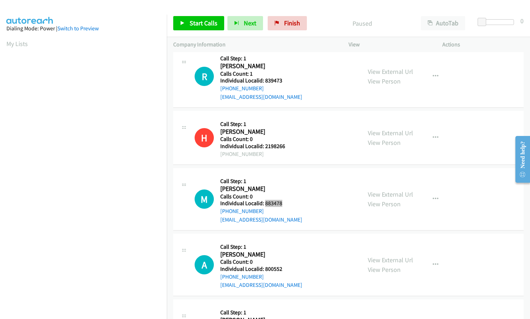
scroll to position [89, 0]
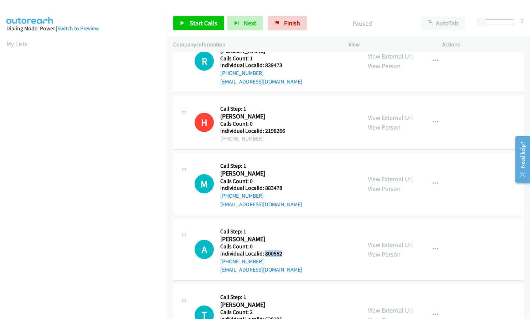
drag, startPoint x: 265, startPoint y: 254, endPoint x: 283, endPoint y: 254, distance: 18.2
click at [283, 254] on h5 "Individual Localid: 800552" at bounding box center [261, 253] width 82 height 7
copy h5 "800552"
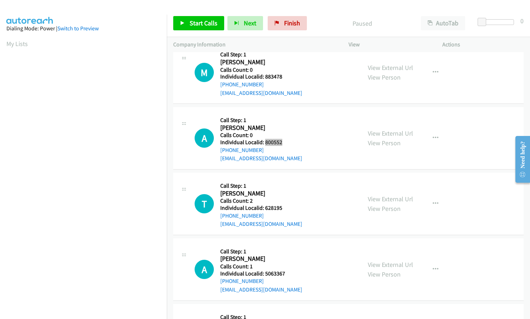
scroll to position [232, 0]
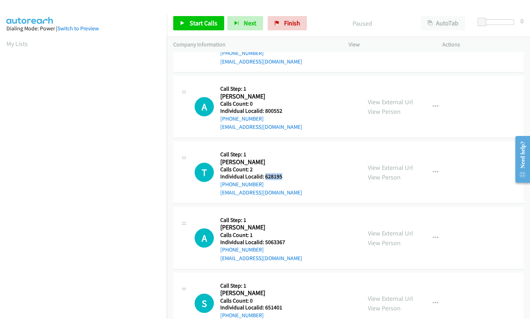
drag, startPoint x: 264, startPoint y: 178, endPoint x: 283, endPoint y: 177, distance: 18.5
click at [283, 177] on h5 "Individual Localid: 628195" at bounding box center [261, 176] width 82 height 7
copy h5 "628195"
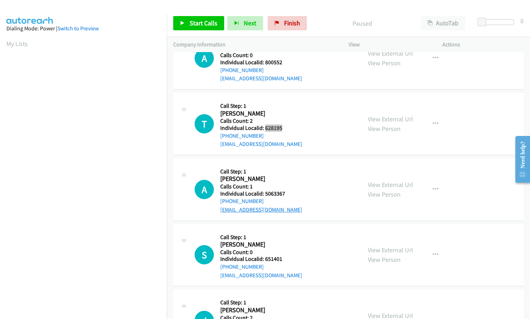
scroll to position [285, 0]
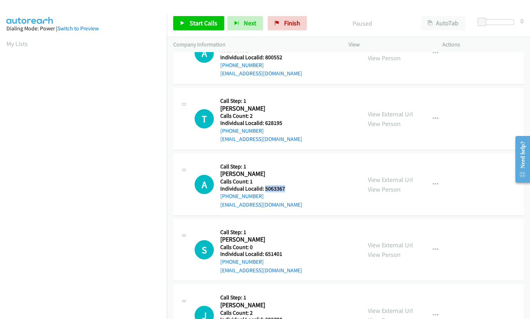
drag, startPoint x: 264, startPoint y: 188, endPoint x: 287, endPoint y: 189, distance: 22.5
click at [287, 189] on h5 "Individual Localid: 5063367" at bounding box center [261, 188] width 82 height 7
copy h5 "5063367"
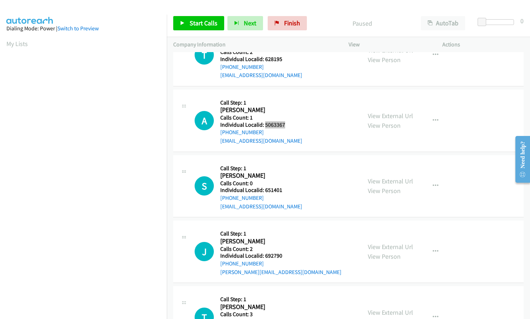
scroll to position [365, 0]
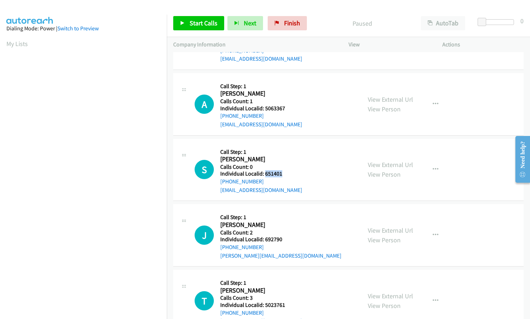
drag, startPoint x: 267, startPoint y: 173, endPoint x: 278, endPoint y: 174, distance: 10.4
click at [283, 173] on h5 "Individual Localid: 651401" at bounding box center [261, 173] width 82 height 7
copy h5 "651401"
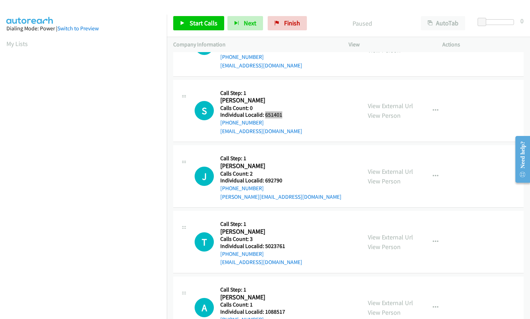
scroll to position [428, 0]
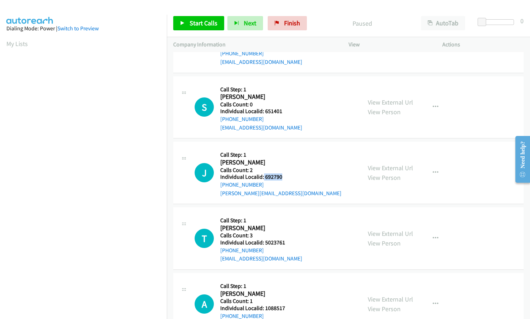
drag, startPoint x: 263, startPoint y: 175, endPoint x: 282, endPoint y: 175, distance: 18.2
click at [282, 175] on h5 "Individual Localid: 692790" at bounding box center [280, 176] width 121 height 7
copy h5 "692790"
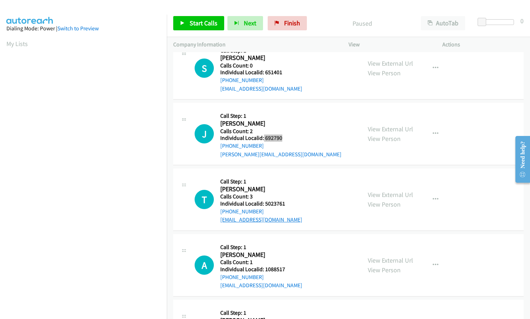
scroll to position [481, 0]
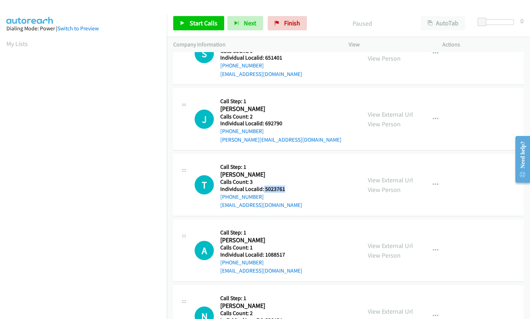
drag, startPoint x: 263, startPoint y: 189, endPoint x: 286, endPoint y: 189, distance: 22.5
click at [286, 189] on h5 "Individual Localid: 5023761" at bounding box center [261, 188] width 82 height 7
copy h5 "5023761"
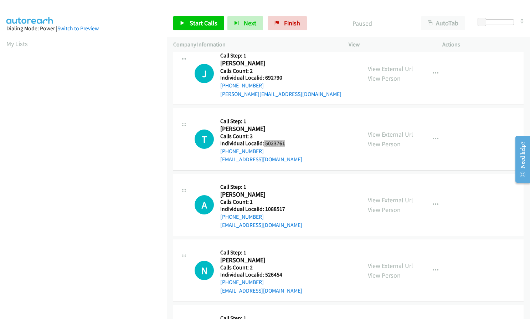
scroll to position [535, 0]
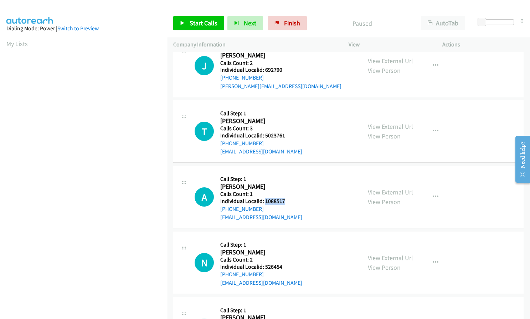
drag, startPoint x: 264, startPoint y: 200, endPoint x: 283, endPoint y: 200, distance: 18.9
click at [285, 200] on h5 "Individual Localid: 1088517" at bounding box center [261, 200] width 82 height 7
copy h5 "1088517"
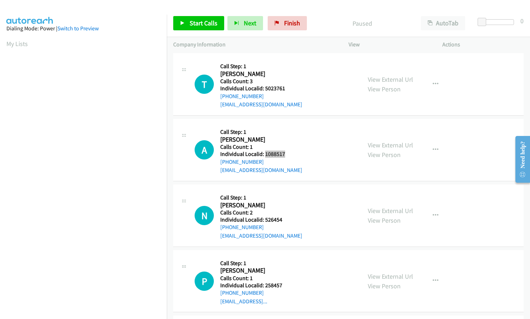
scroll to position [588, 0]
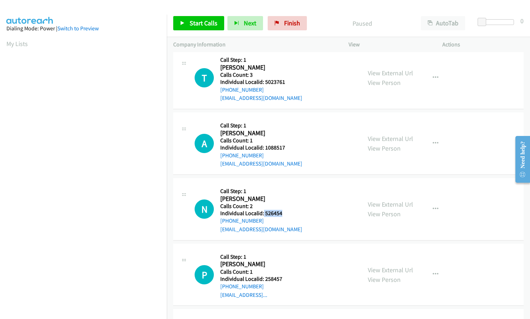
drag, startPoint x: 266, startPoint y: 211, endPoint x: 280, endPoint y: 213, distance: 13.7
click at [280, 213] on h5 "Individual Localid: 526454" at bounding box center [261, 213] width 82 height 7
click at [195, 22] on span "Start Calls" at bounding box center [204, 23] width 28 height 8
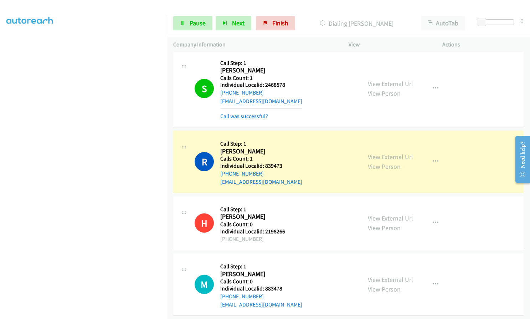
scroll to position [0, 0]
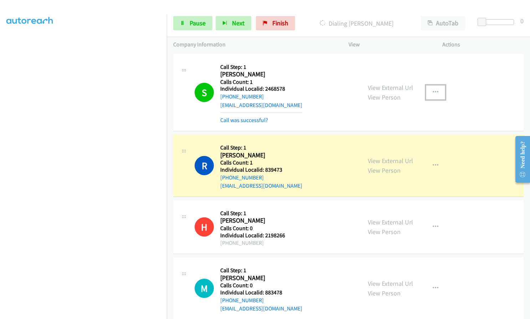
click at [433, 91] on icon "button" at bounding box center [436, 92] width 6 height 6
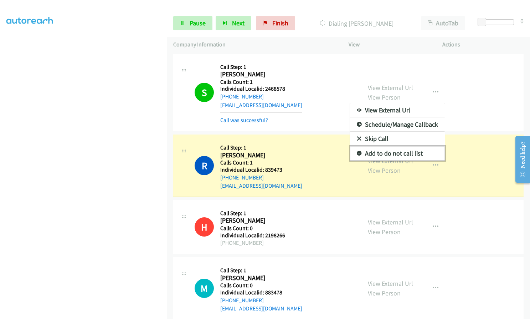
click at [357, 151] on icon at bounding box center [359, 153] width 5 height 5
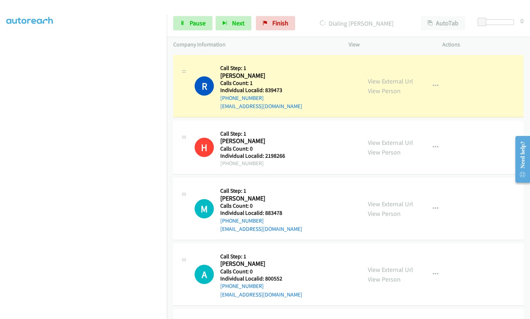
scroll to position [80, 0]
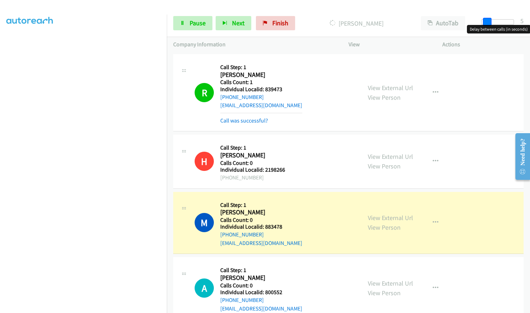
drag, startPoint x: 481, startPoint y: 18, endPoint x: 486, endPoint y: 18, distance: 5.3
click at [486, 18] on span at bounding box center [487, 22] width 9 height 9
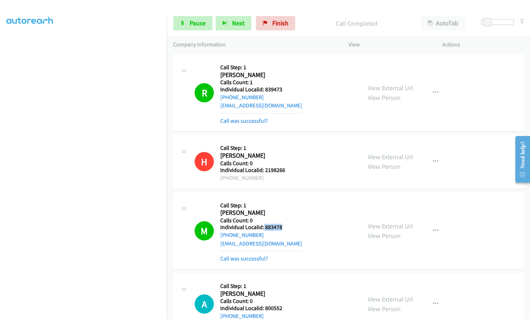
drag, startPoint x: 263, startPoint y: 226, endPoint x: 287, endPoint y: 227, distance: 23.2
click at [287, 227] on h5 "Individual Localid: 883478" at bounding box center [261, 226] width 82 height 7
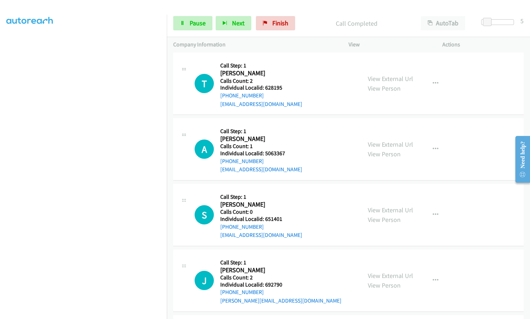
scroll to position [383, 0]
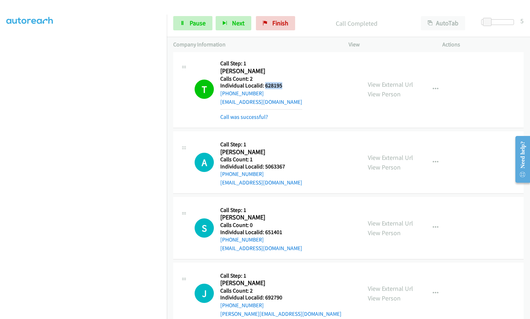
drag, startPoint x: 265, startPoint y: 86, endPoint x: 283, endPoint y: 86, distance: 18.2
click at [283, 86] on h5 "Individual Localid: 628195" at bounding box center [261, 85] width 82 height 7
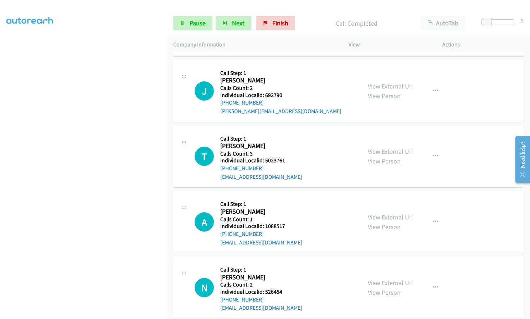
scroll to position [624, 0]
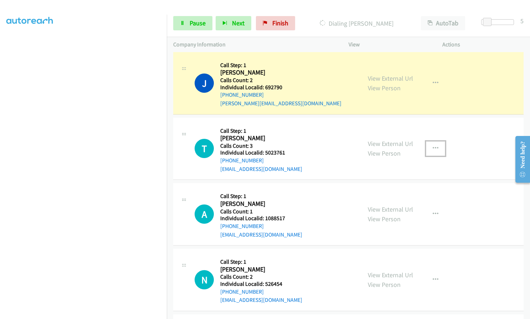
click at [434, 149] on icon "button" at bounding box center [436, 148] width 6 height 6
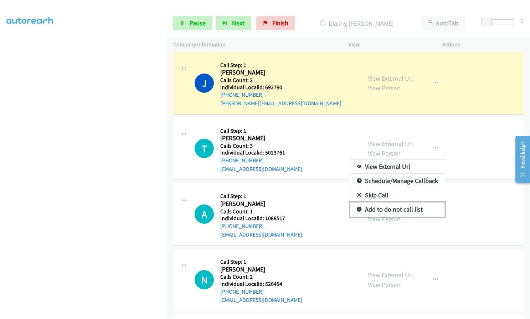
click at [357, 208] on icon at bounding box center [359, 209] width 5 height 5
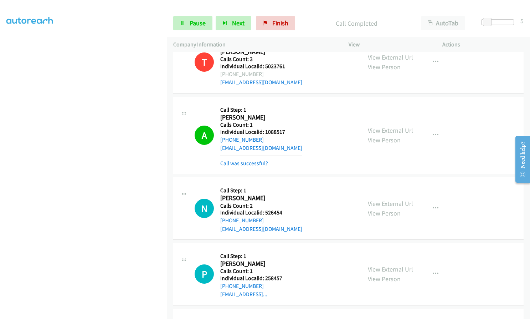
scroll to position [757, 0]
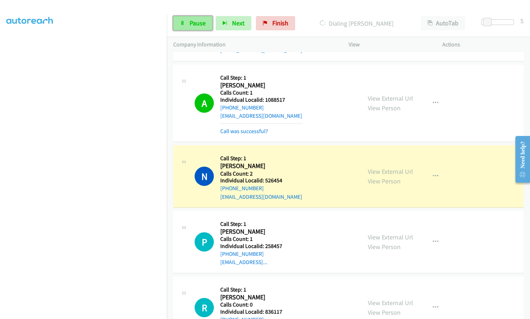
click at [182, 26] on link "Pause" at bounding box center [192, 23] width 39 height 14
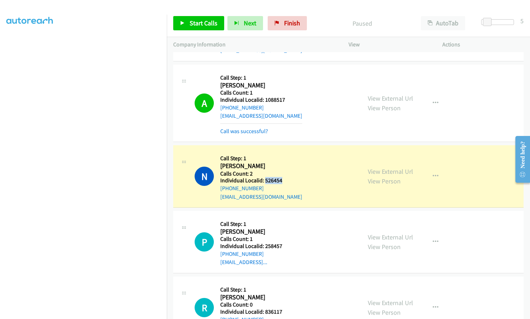
drag, startPoint x: 265, startPoint y: 180, endPoint x: 284, endPoint y: 181, distance: 19.6
click at [284, 181] on h5 "Individual Localid: 526454" at bounding box center [261, 180] width 82 height 7
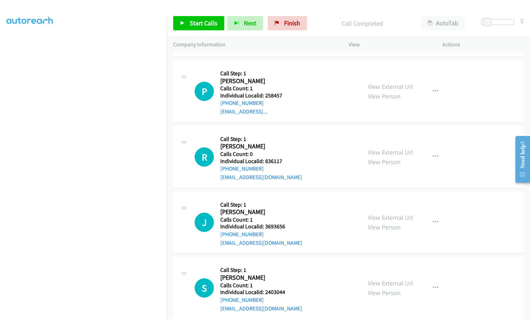
scroll to position [927, 0]
